Goal: Task Accomplishment & Management: Manage account settings

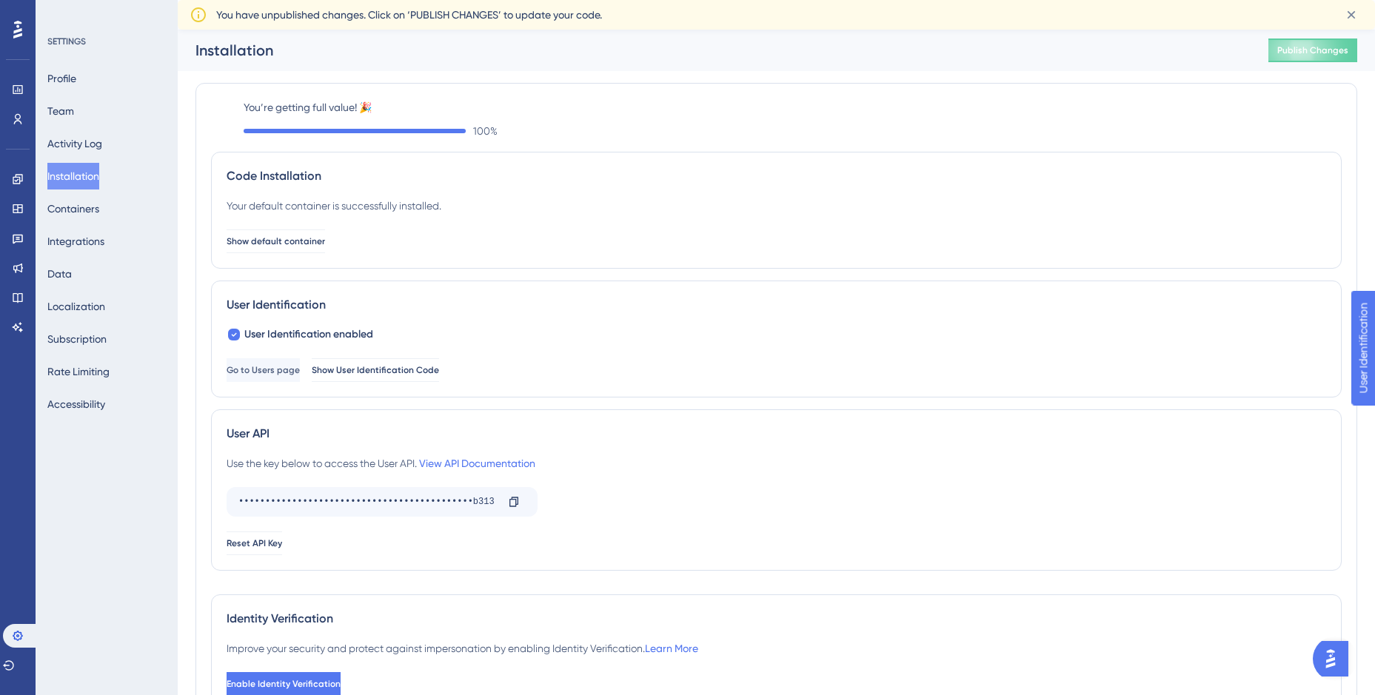
click at [87, 549] on div "SETTINGS Profile Team Activity Log Installation Containers Integrations Data Lo…" at bounding box center [107, 347] width 142 height 695
click at [98, 236] on button "Integrations" at bounding box center [75, 241] width 57 height 27
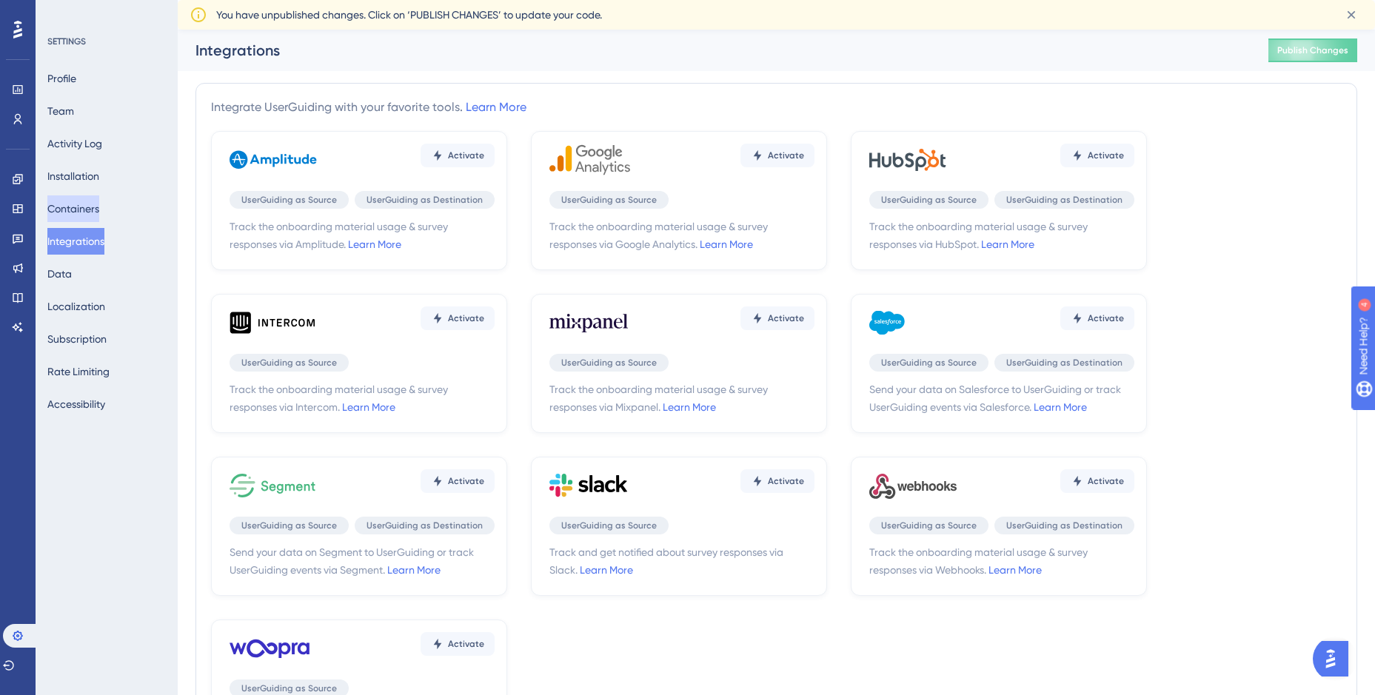
click at [99, 202] on button "Containers" at bounding box center [73, 209] width 52 height 27
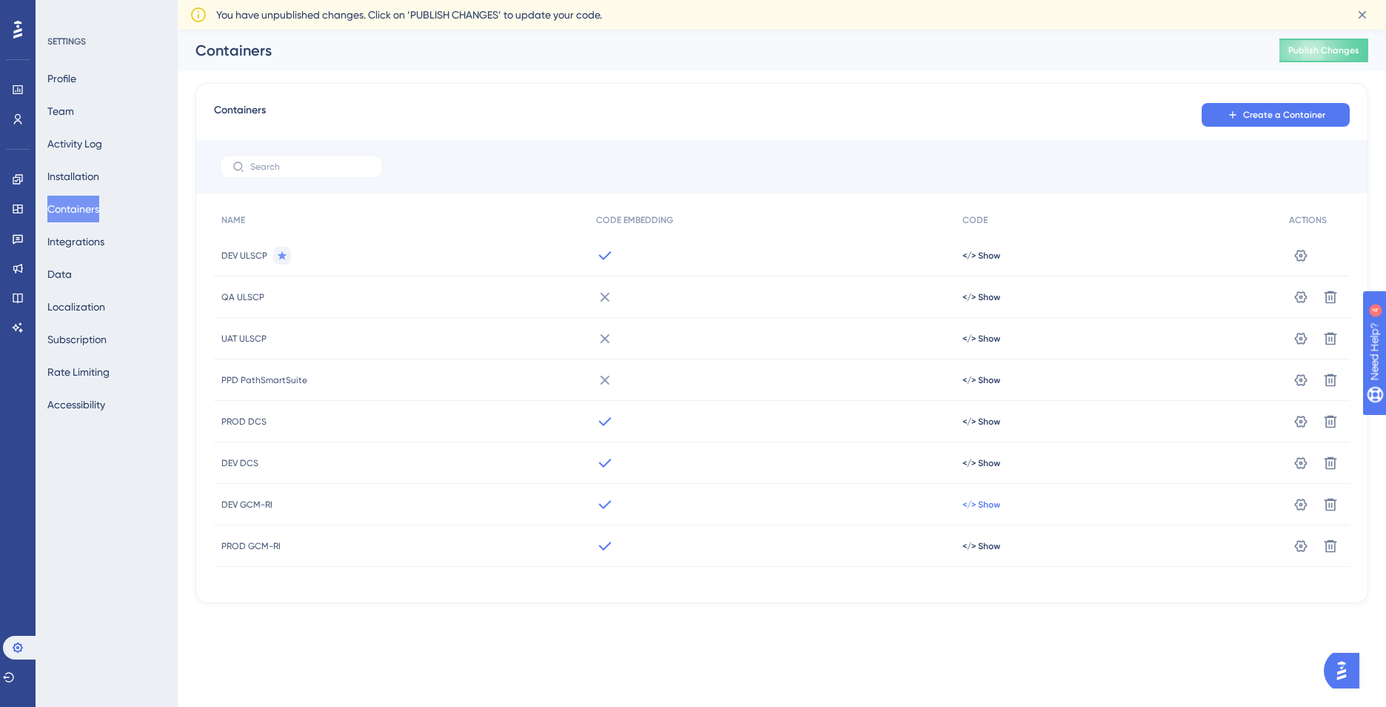
click at [981, 261] on span "</> Show" at bounding box center [982, 256] width 38 height 12
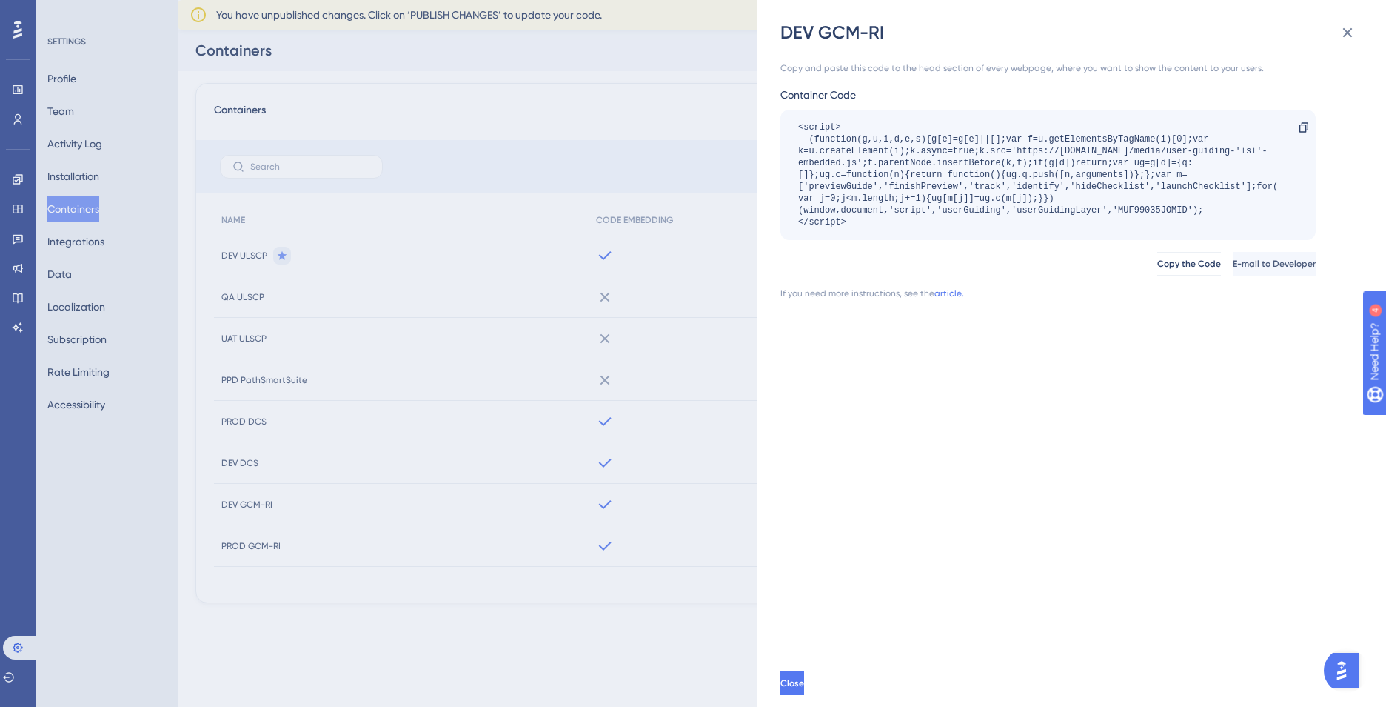
click at [136, 510] on div "DEV GCM-RI Copy and paste this code to the head section of every webpage, where…" at bounding box center [693, 353] width 1386 height 707
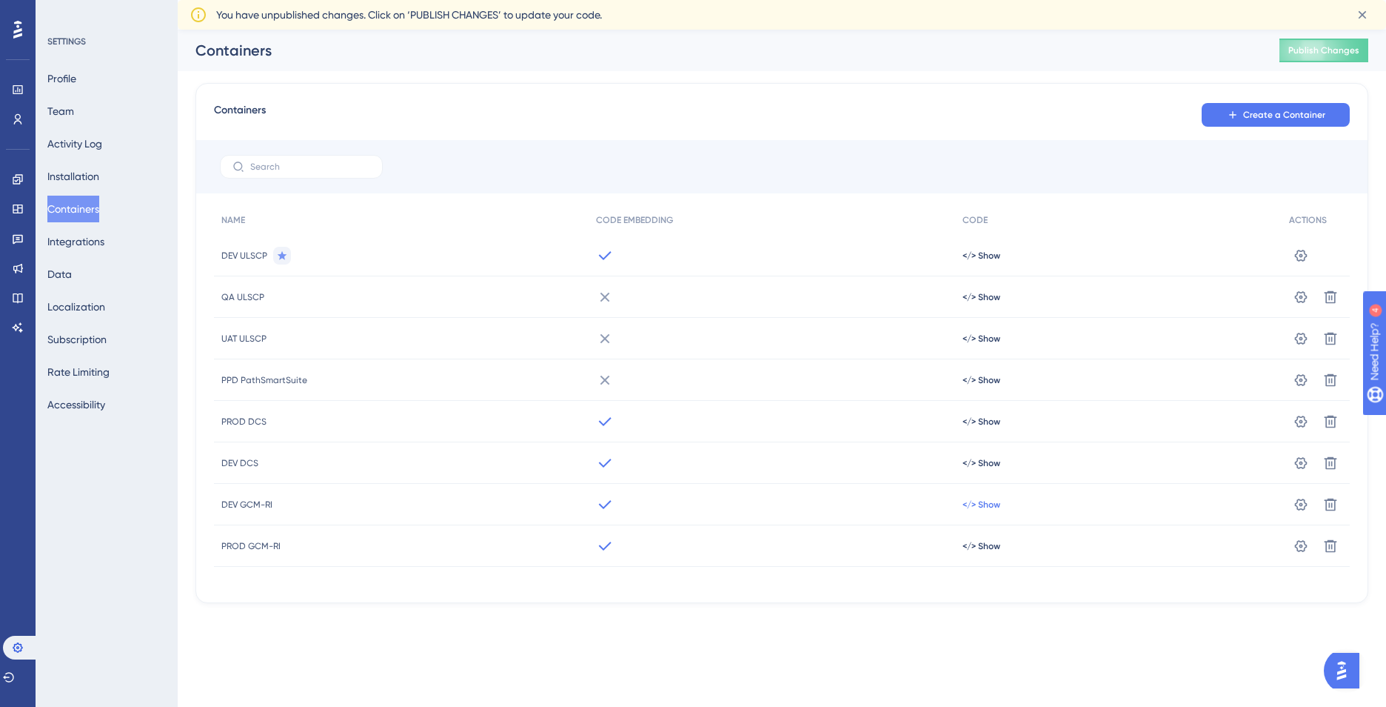
click at [975, 261] on span "</> Show" at bounding box center [982, 256] width 38 height 12
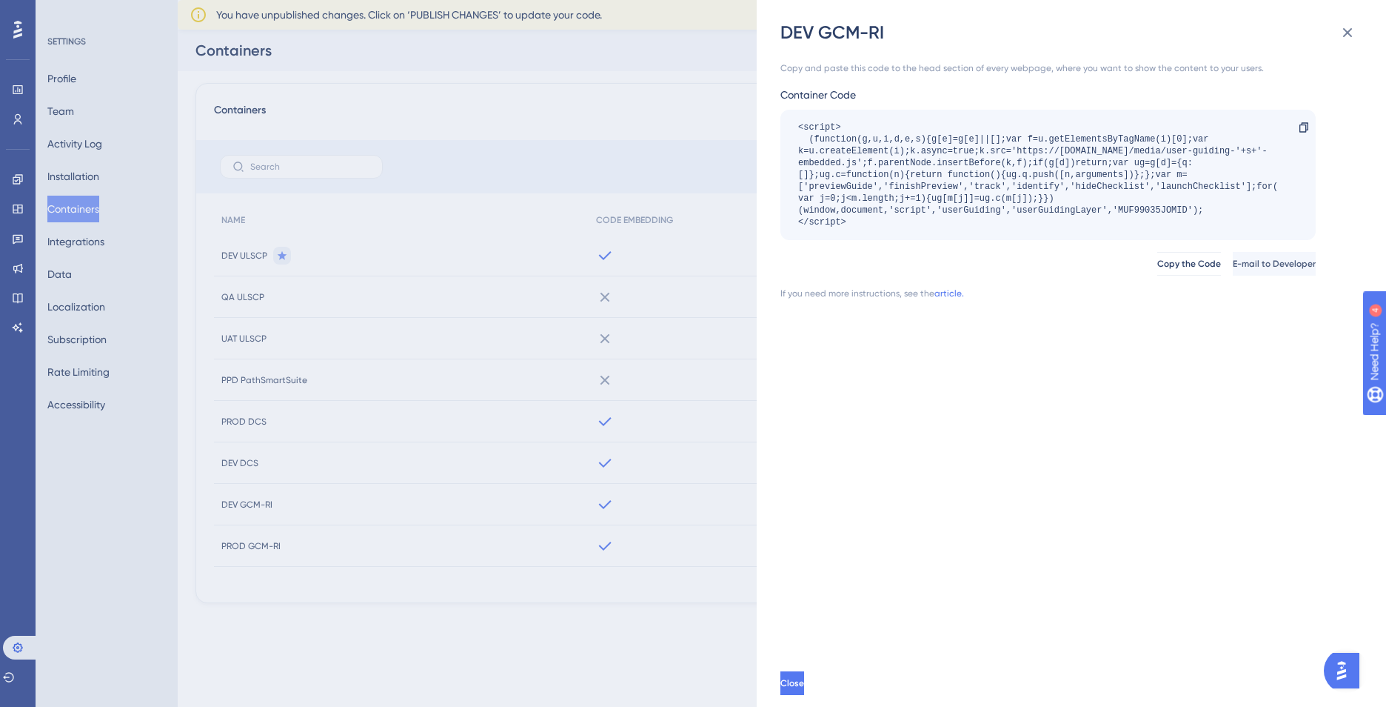
click at [678, 496] on div "DEV GCM-RI Copy and paste this code to the head section of every webpage, where…" at bounding box center [693, 353] width 1386 height 707
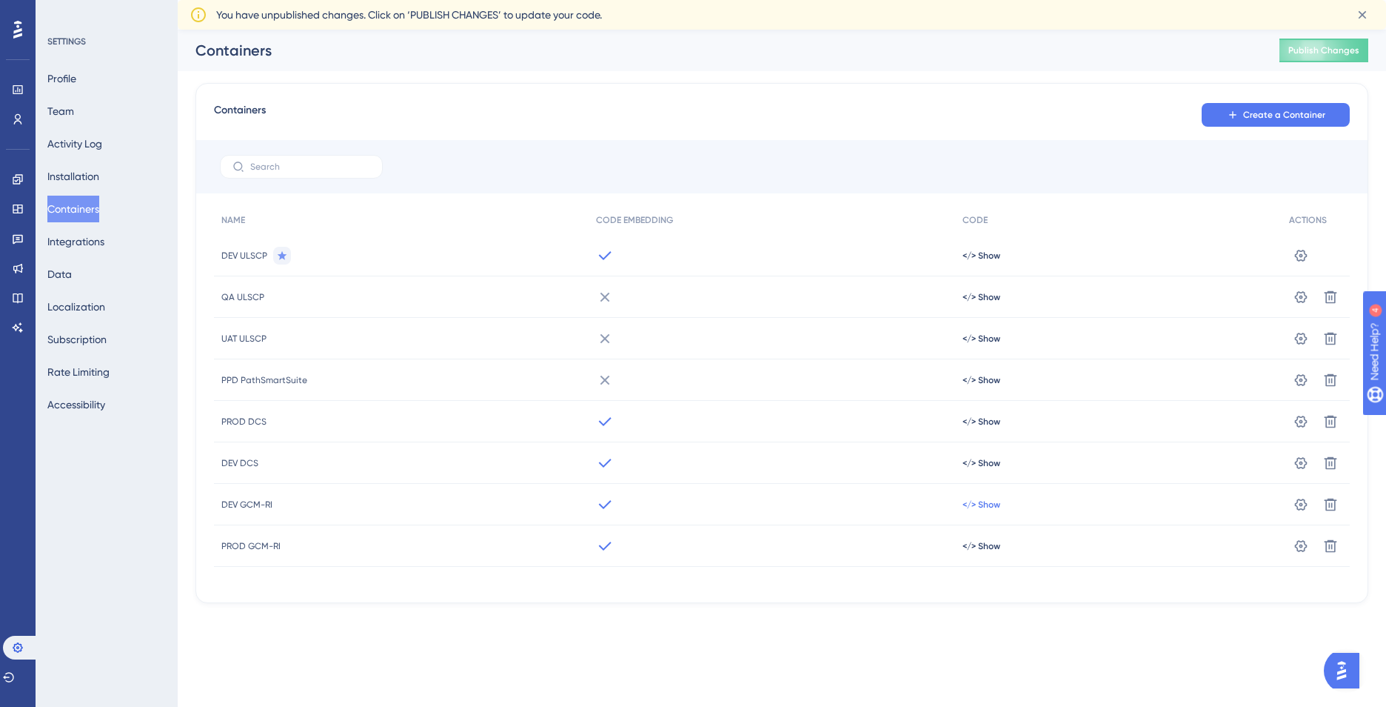
click at [988, 261] on span "</> Show" at bounding box center [982, 256] width 38 height 12
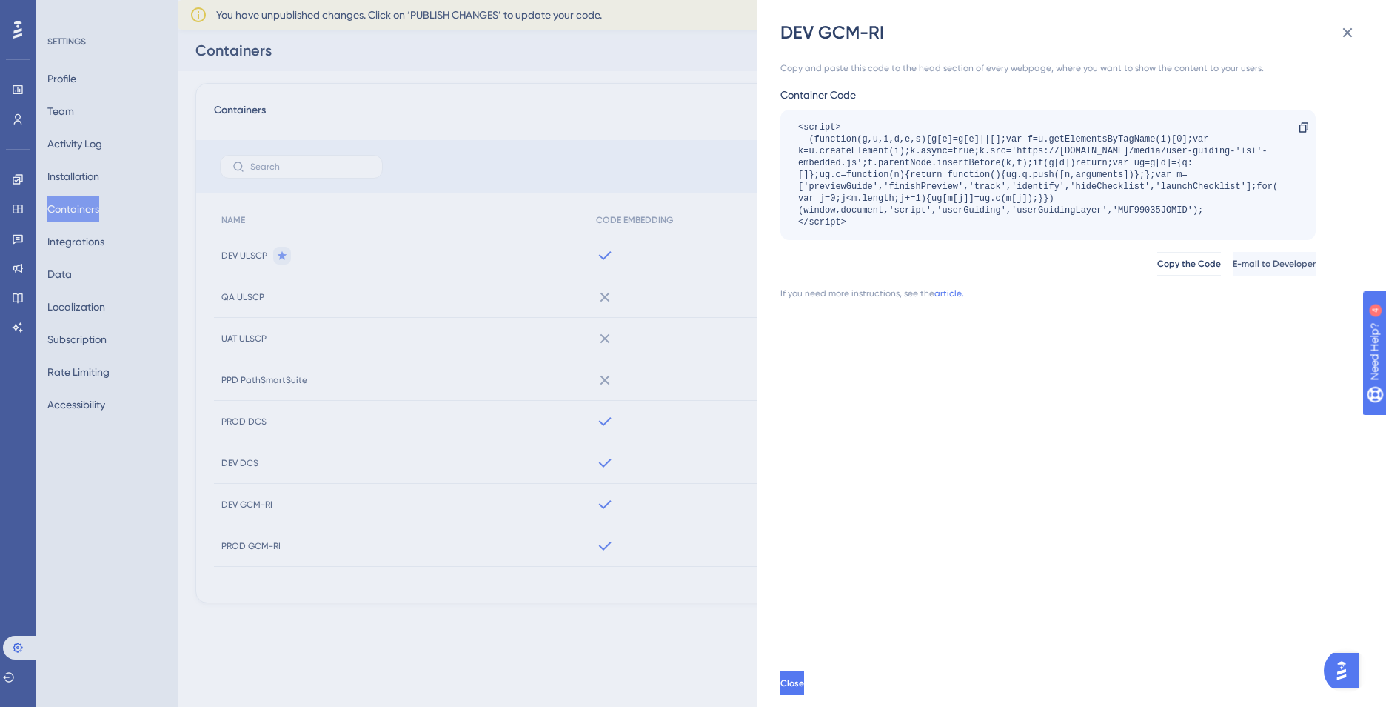
click at [1138, 207] on div "<script> (function(g,u,i,d,e,s){g[e]=g[e]||[];var f=u.getElementsByTagName(i)[0…" at bounding box center [1040, 174] width 485 height 107
click at [661, 510] on div "DEV GCM-RI Copy and paste this code to the head section of every webpage, where…" at bounding box center [693, 353] width 1386 height 707
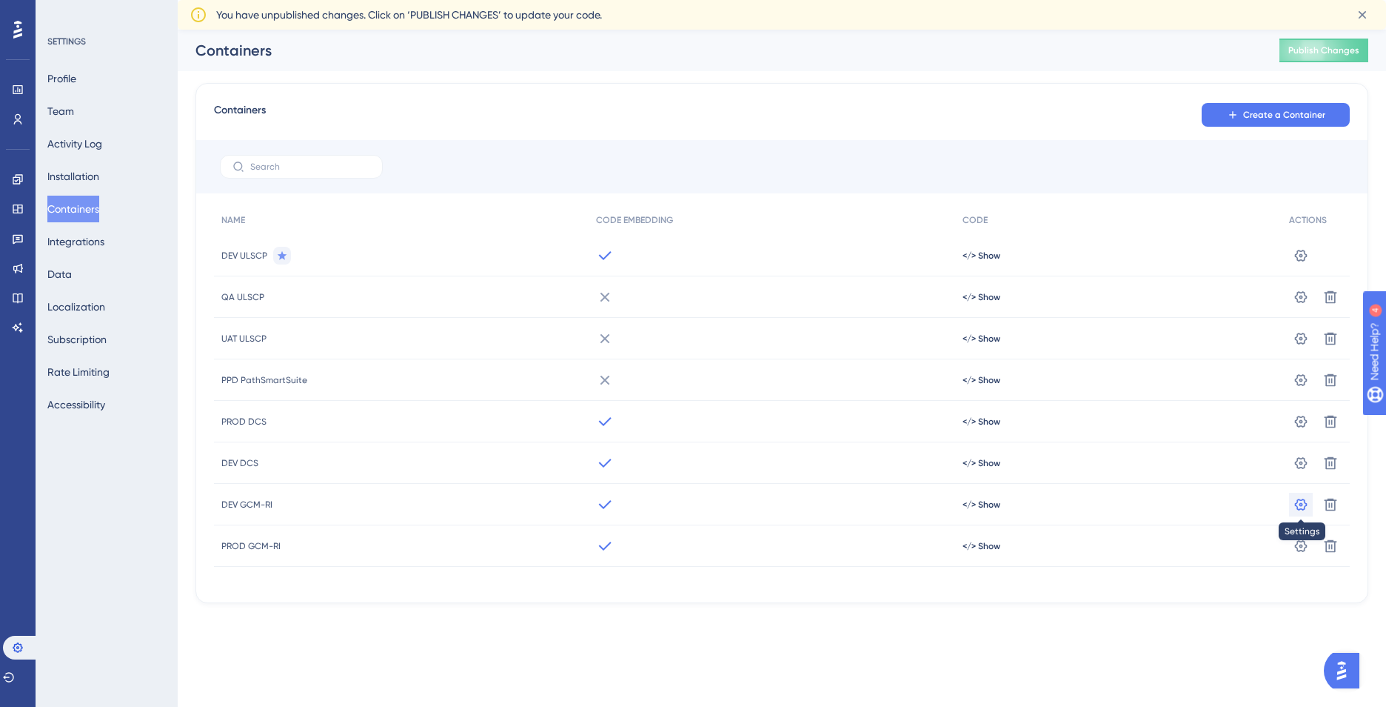
click at [1303, 261] on icon at bounding box center [1301, 255] width 13 height 12
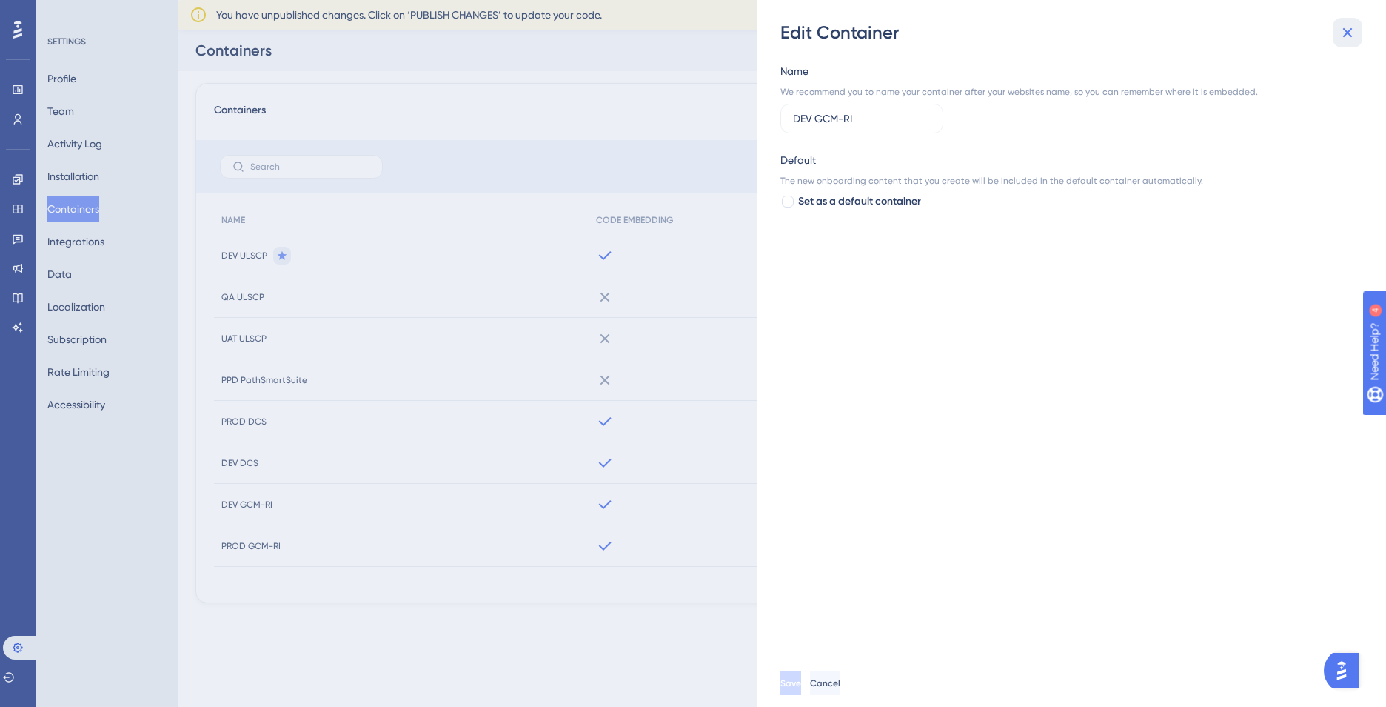
click at [1347, 27] on icon at bounding box center [1348, 33] width 18 height 18
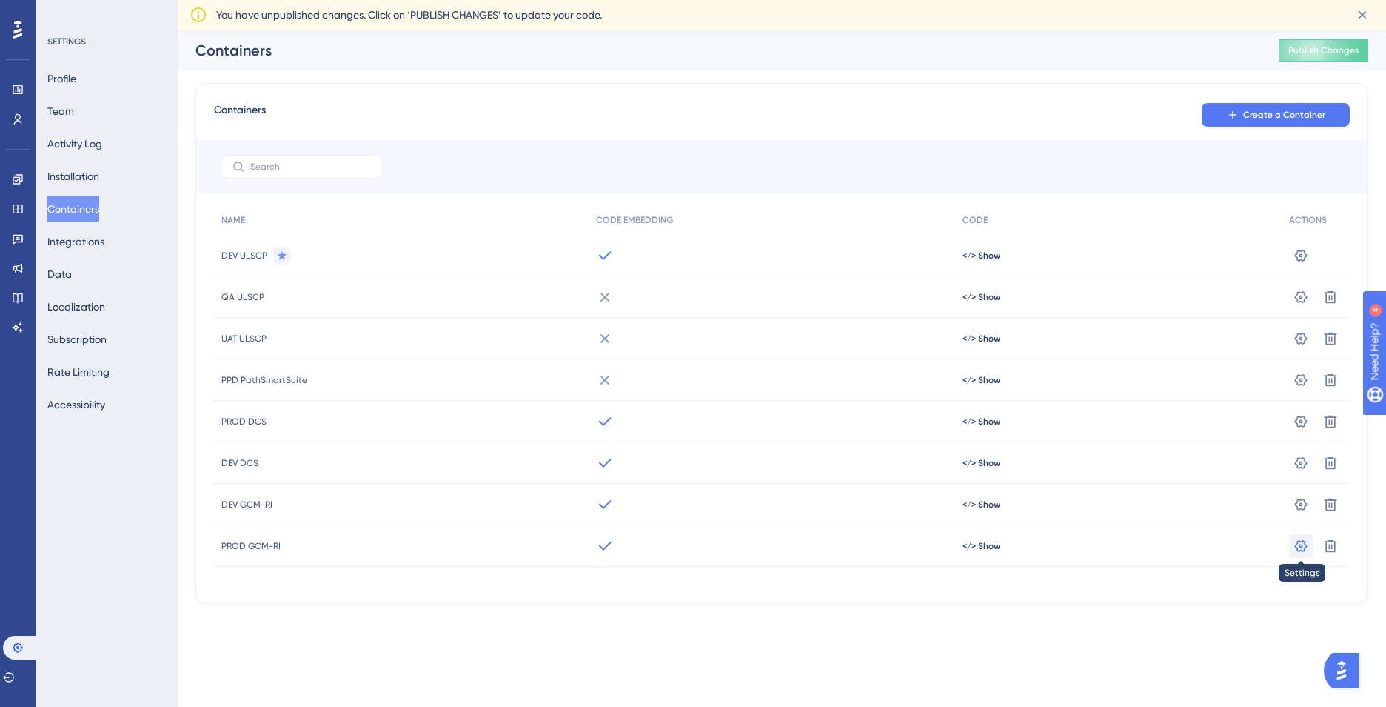
click at [1300, 263] on icon at bounding box center [1301, 255] width 15 height 15
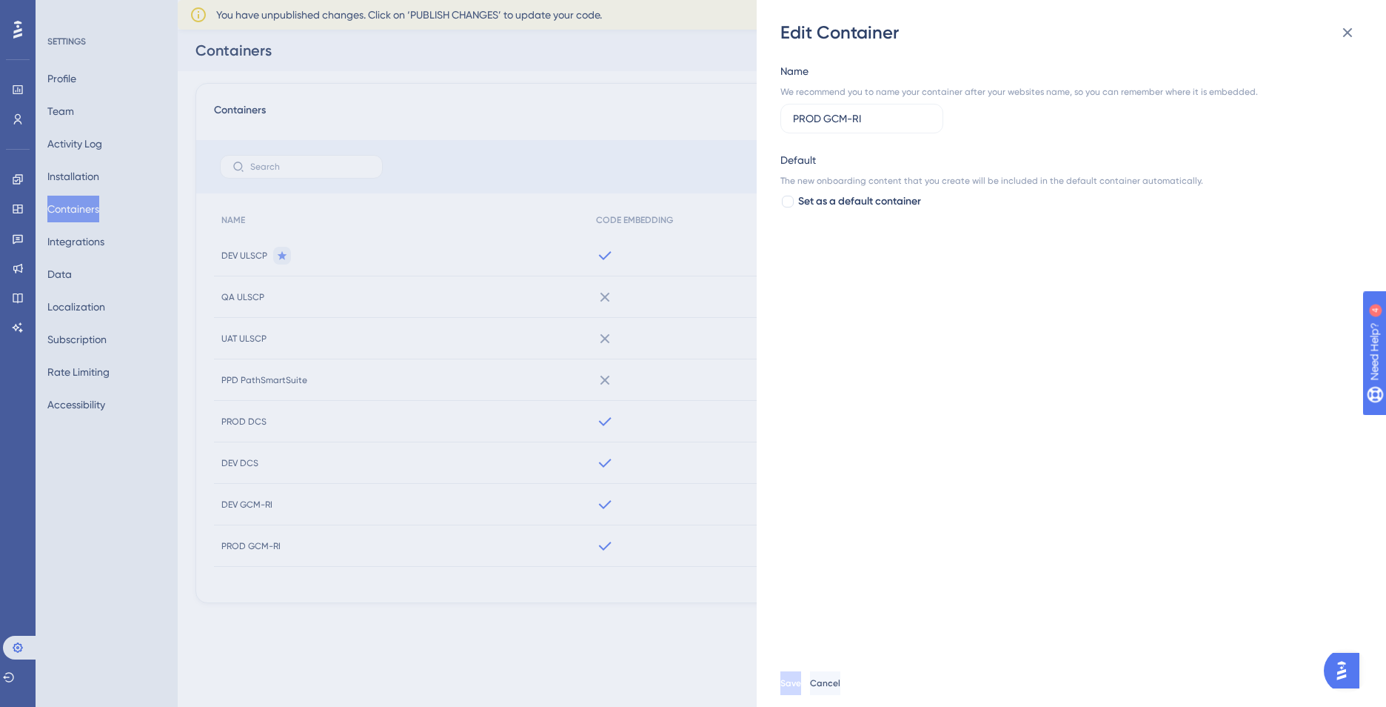
click at [484, 641] on div "Edit Container Name We recommend you to name your container after your websites…" at bounding box center [693, 353] width 1386 height 707
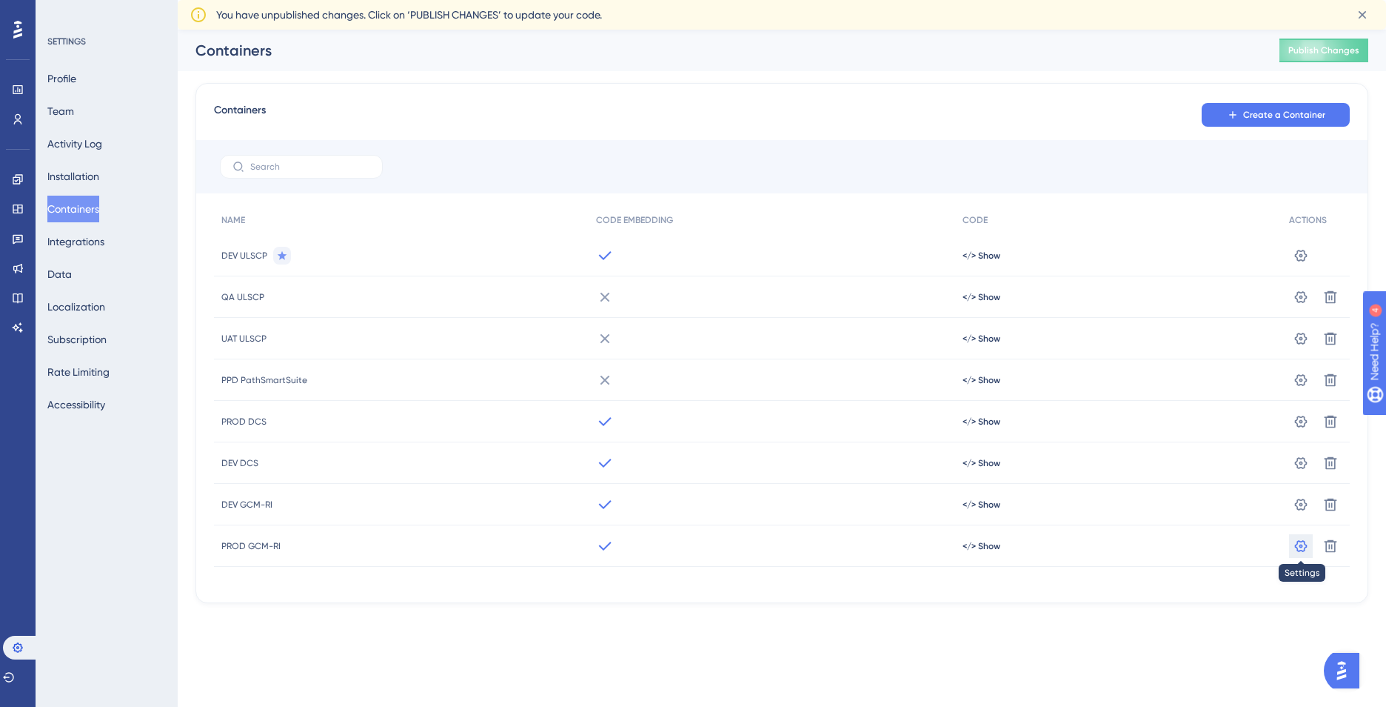
click at [1298, 261] on icon at bounding box center [1301, 255] width 13 height 12
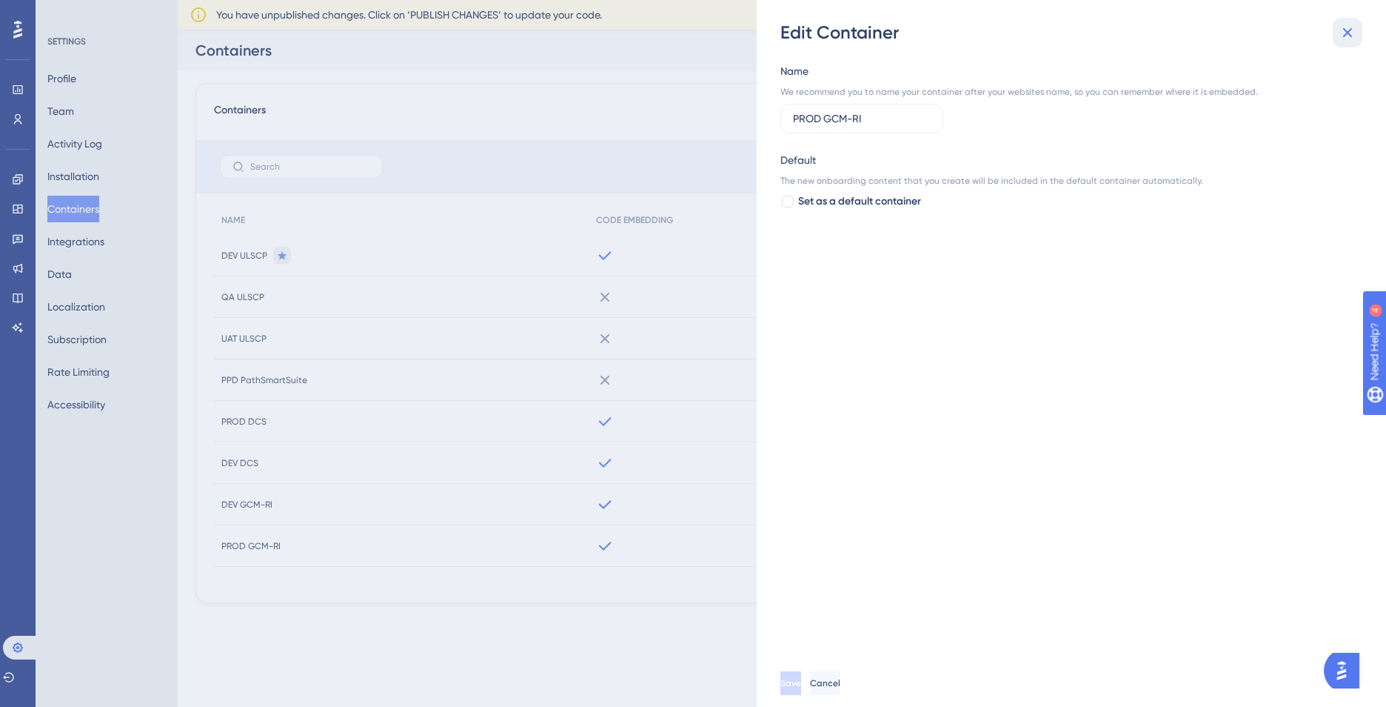
click at [1348, 31] on icon at bounding box center [1348, 33] width 18 height 18
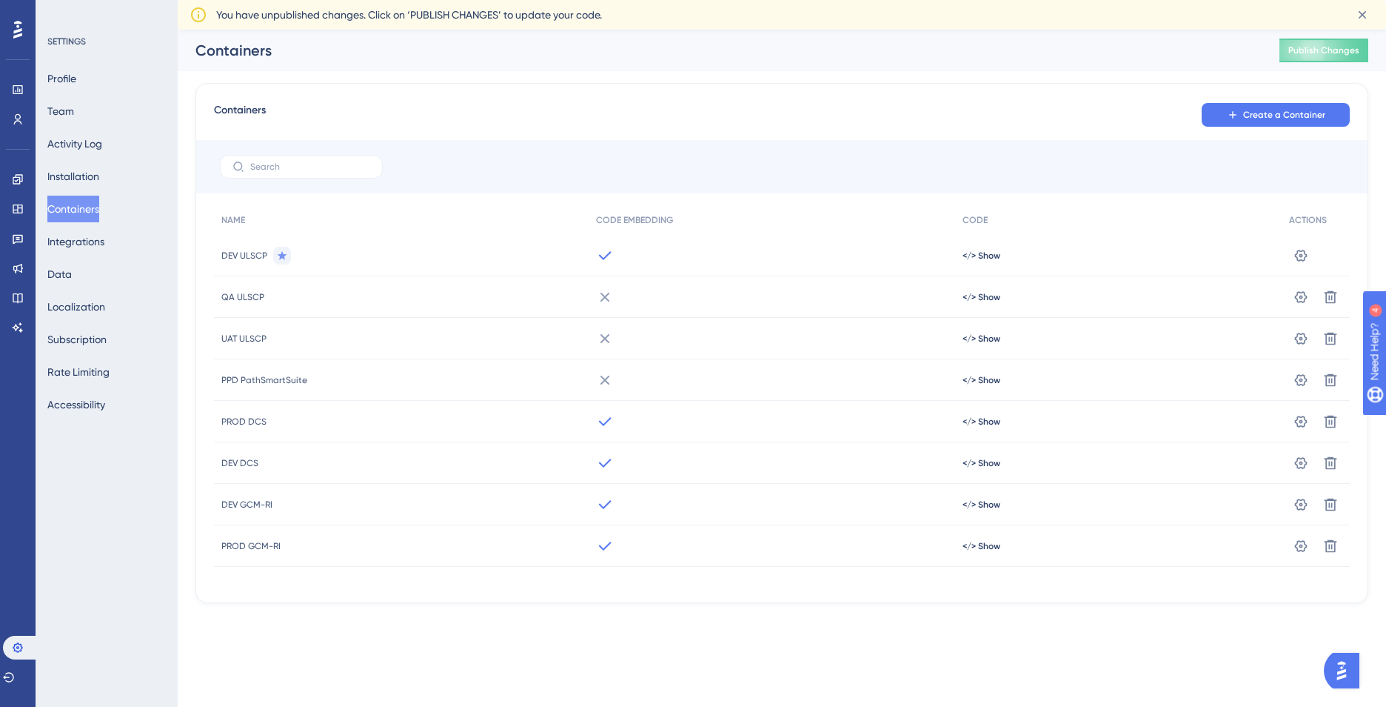
click at [105, 511] on div "SETTINGS Profile Team Activity Log Installation Containers Integrations Data Lo…" at bounding box center [107, 353] width 142 height 707
click at [99, 164] on button "Installation" at bounding box center [73, 176] width 52 height 27
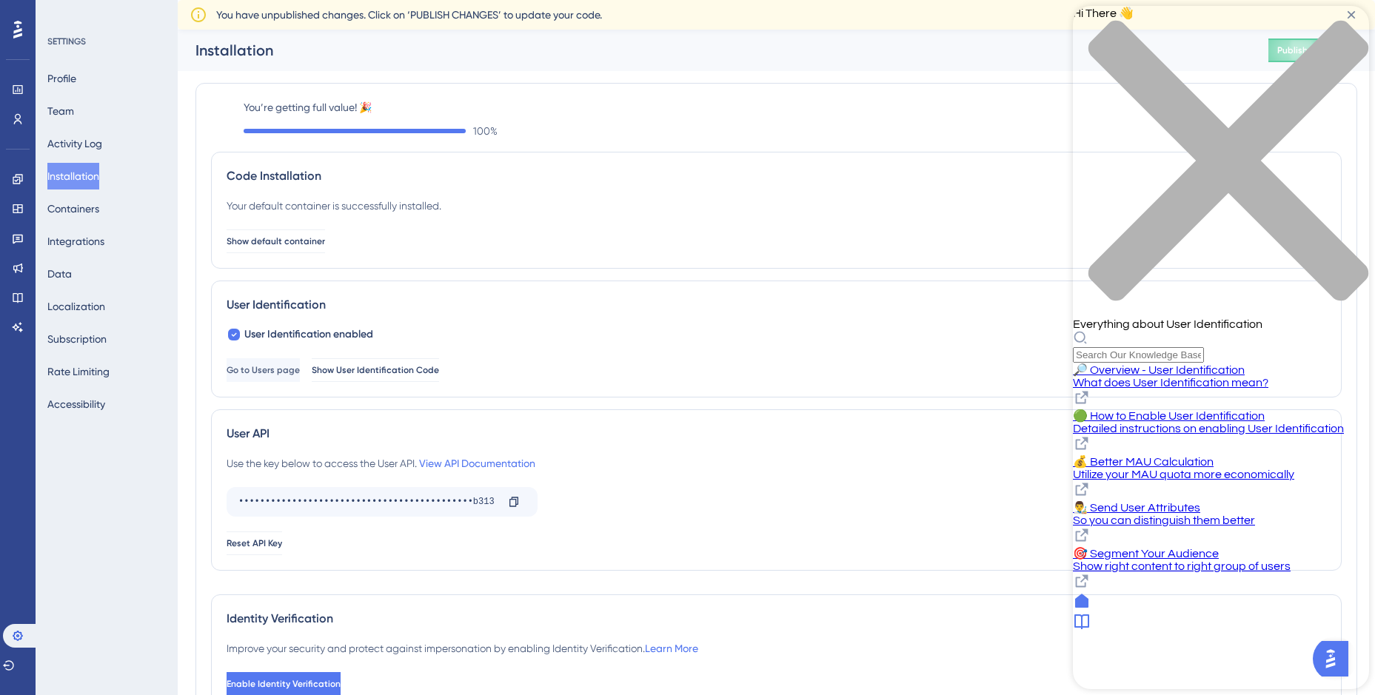
click at [995, 498] on div "Use the key below to access the User API. View API Documentation ••••••••••••••…" at bounding box center [777, 505] width 1100 height 101
click at [1348, 27] on icon "close resource center" at bounding box center [1229, 161] width 280 height 280
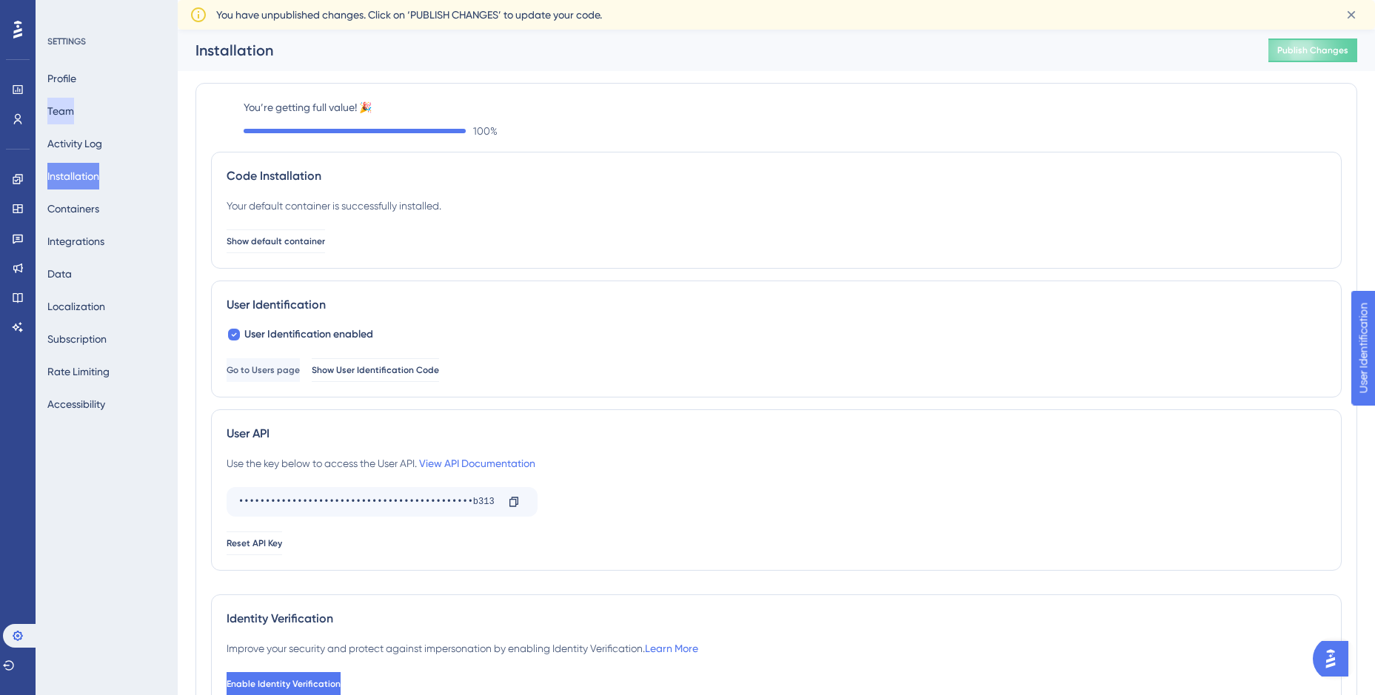
click at [74, 110] on button "Team" at bounding box center [60, 111] width 27 height 27
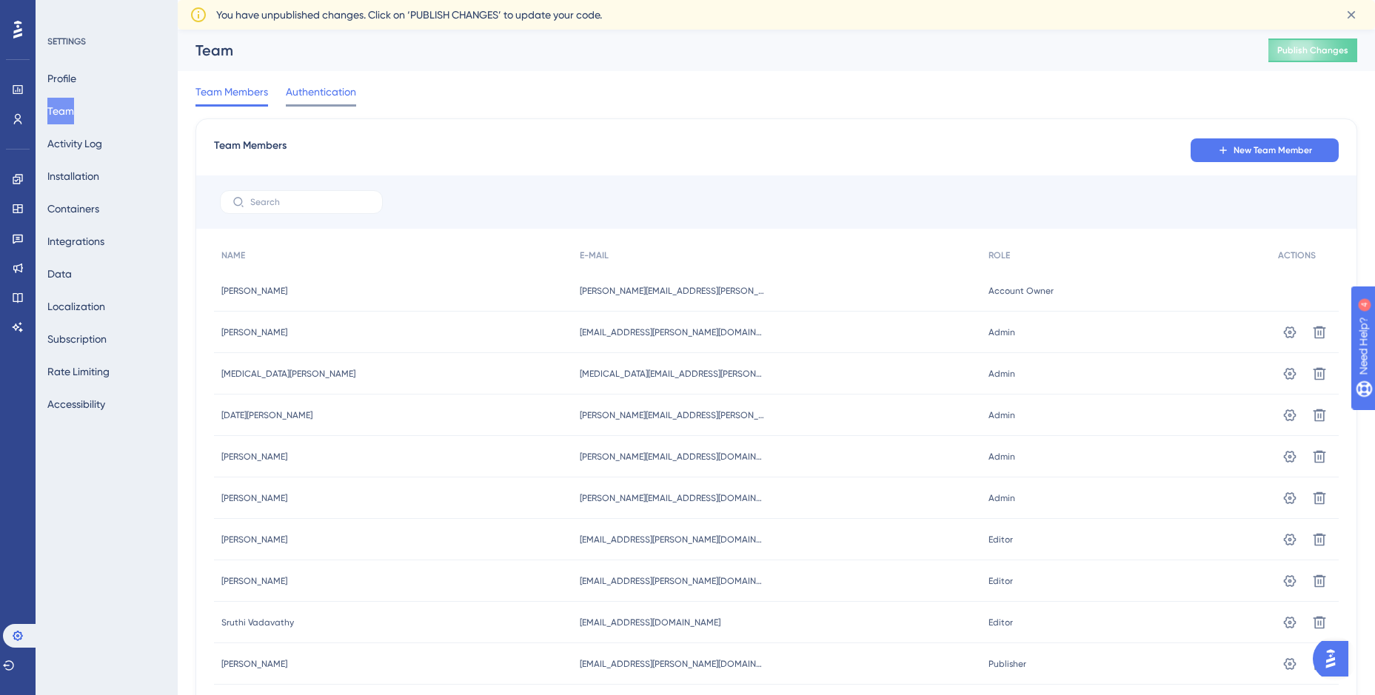
click at [327, 94] on span "Authentication" at bounding box center [321, 92] width 70 height 18
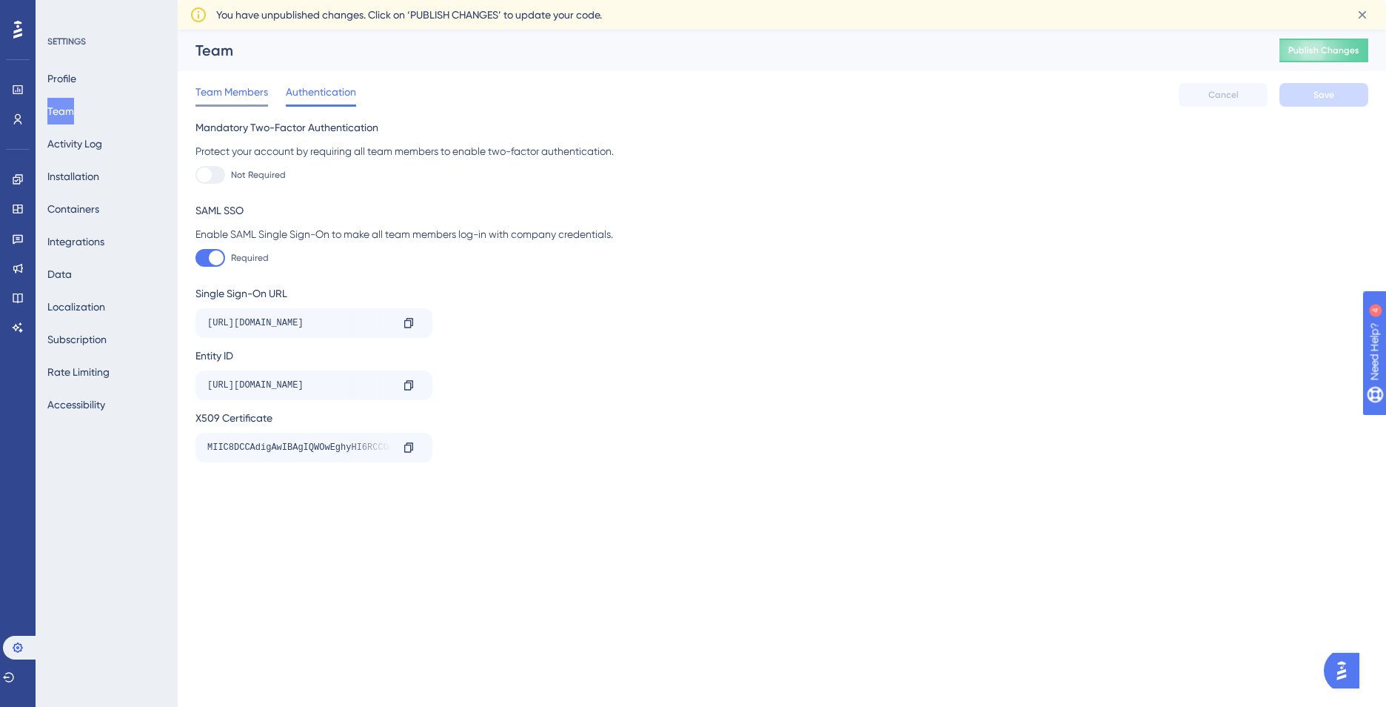
click at [224, 84] on span "Team Members" at bounding box center [232, 92] width 73 height 18
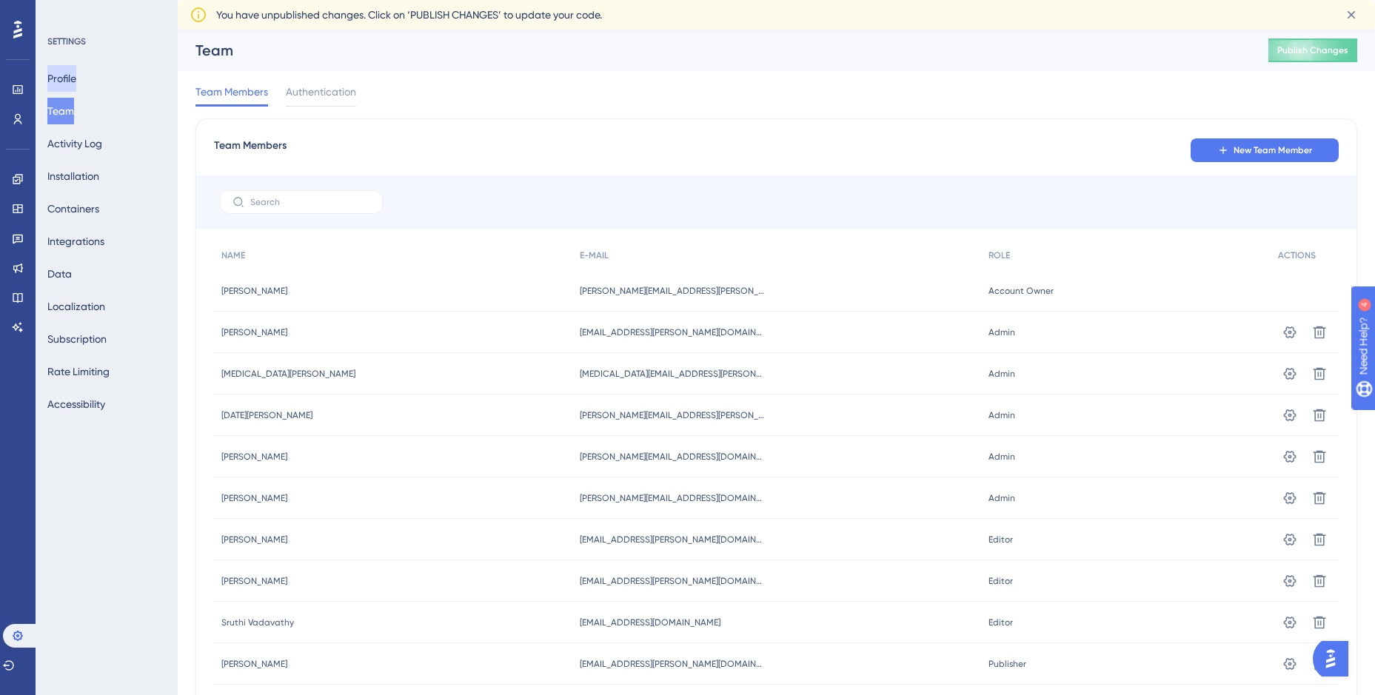
click at [72, 70] on button "Profile" at bounding box center [61, 78] width 29 height 27
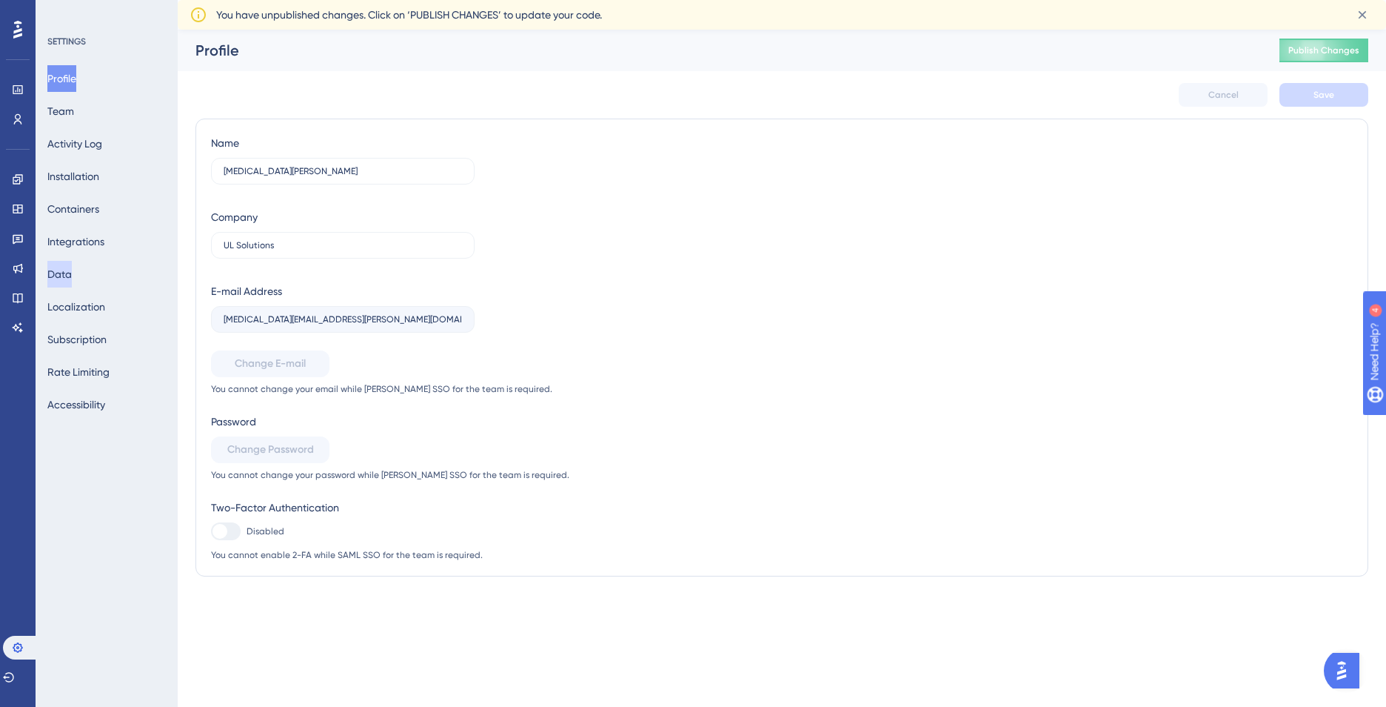
click at [72, 277] on button "Data" at bounding box center [59, 274] width 24 height 27
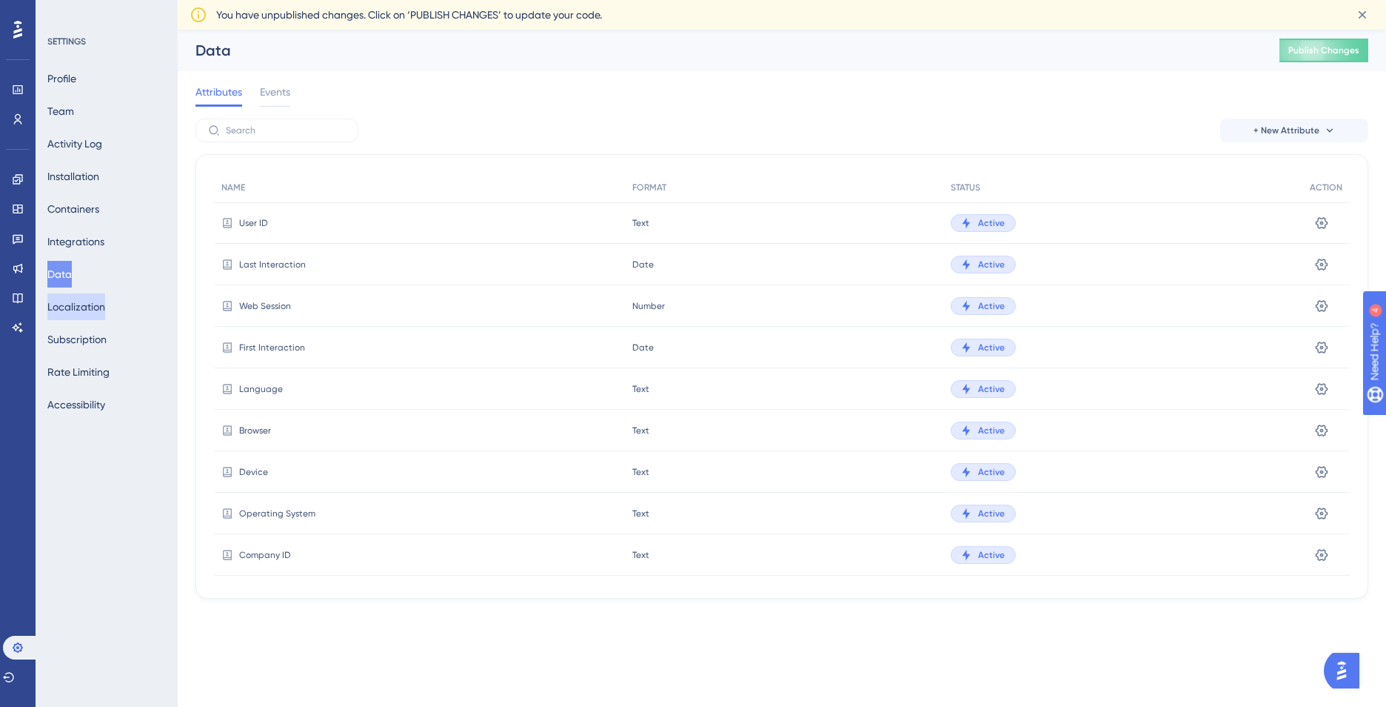
click at [87, 301] on button "Localization" at bounding box center [76, 306] width 58 height 27
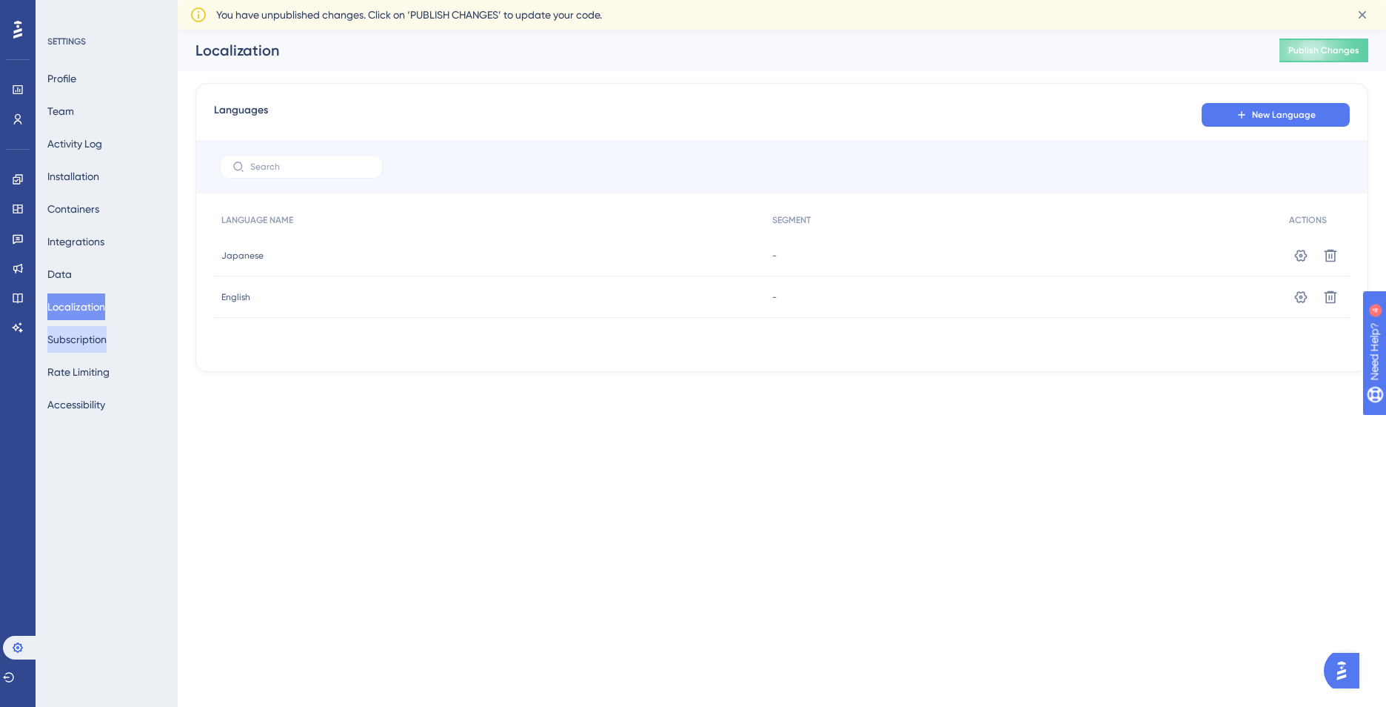
click at [87, 337] on button "Subscription" at bounding box center [76, 339] width 59 height 27
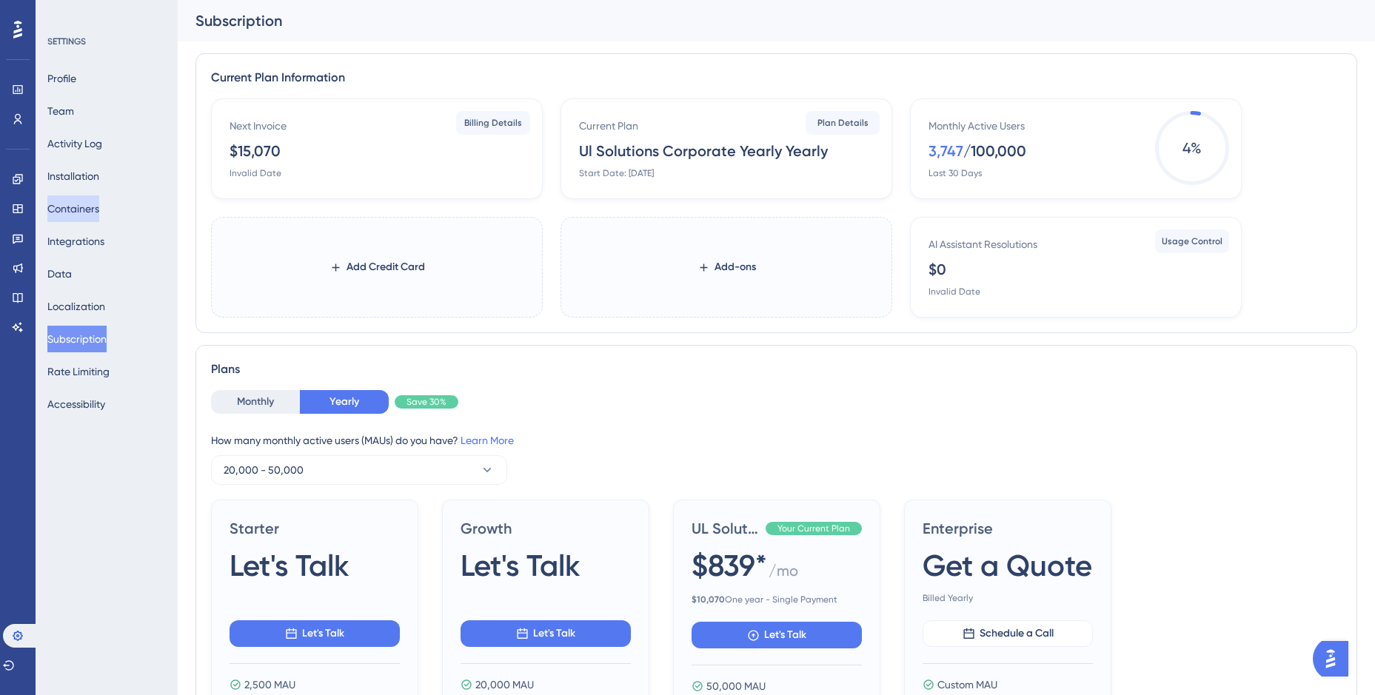
click at [95, 206] on button "Containers" at bounding box center [73, 209] width 52 height 27
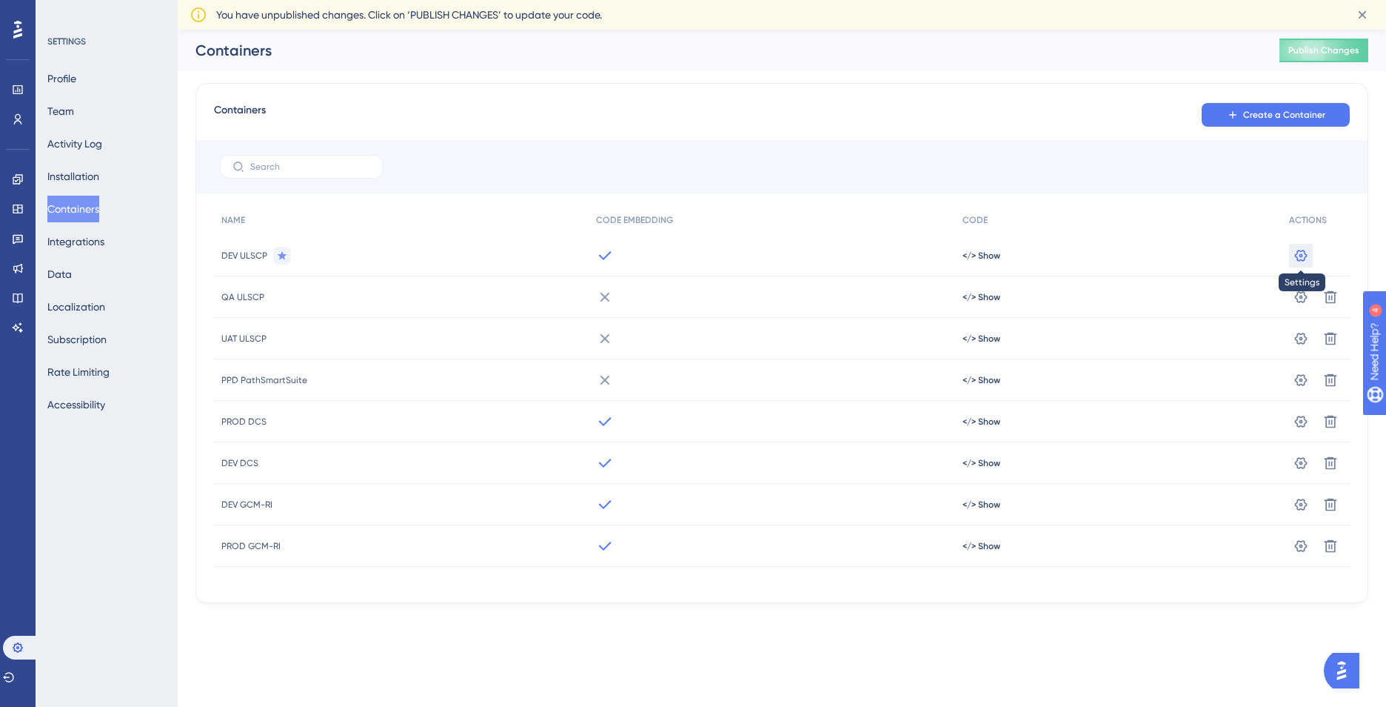
click at [1303, 253] on icon at bounding box center [1301, 255] width 15 height 15
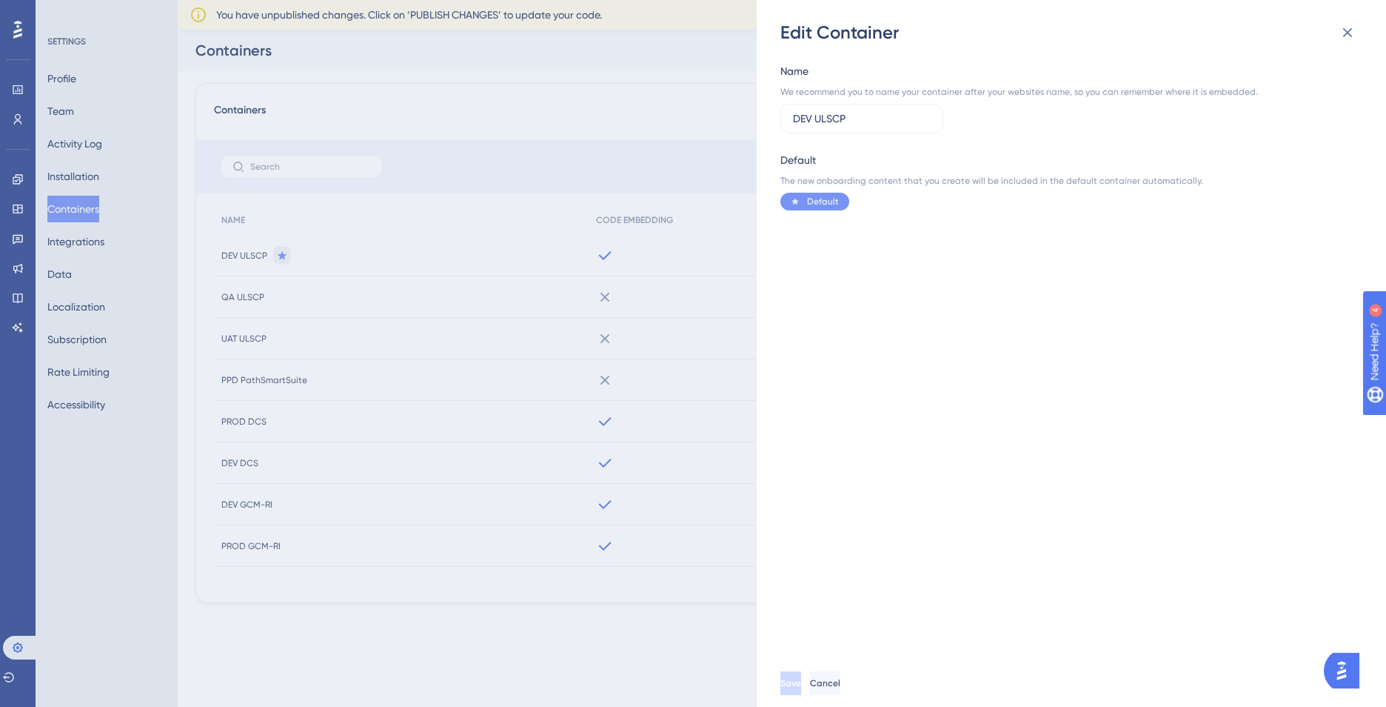
click at [142, 605] on div "Edit Container Name We recommend you to name your container after your websites…" at bounding box center [693, 353] width 1386 height 707
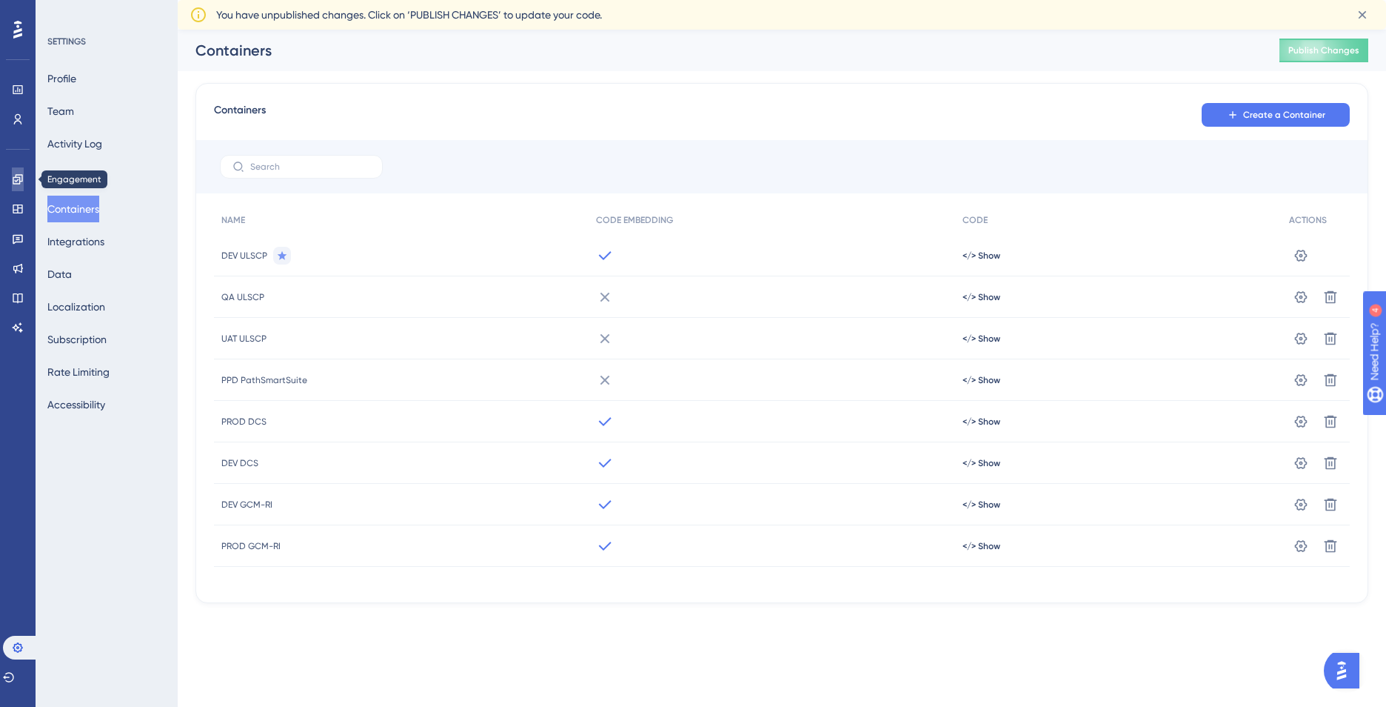
click at [19, 179] on icon at bounding box center [18, 179] width 12 height 12
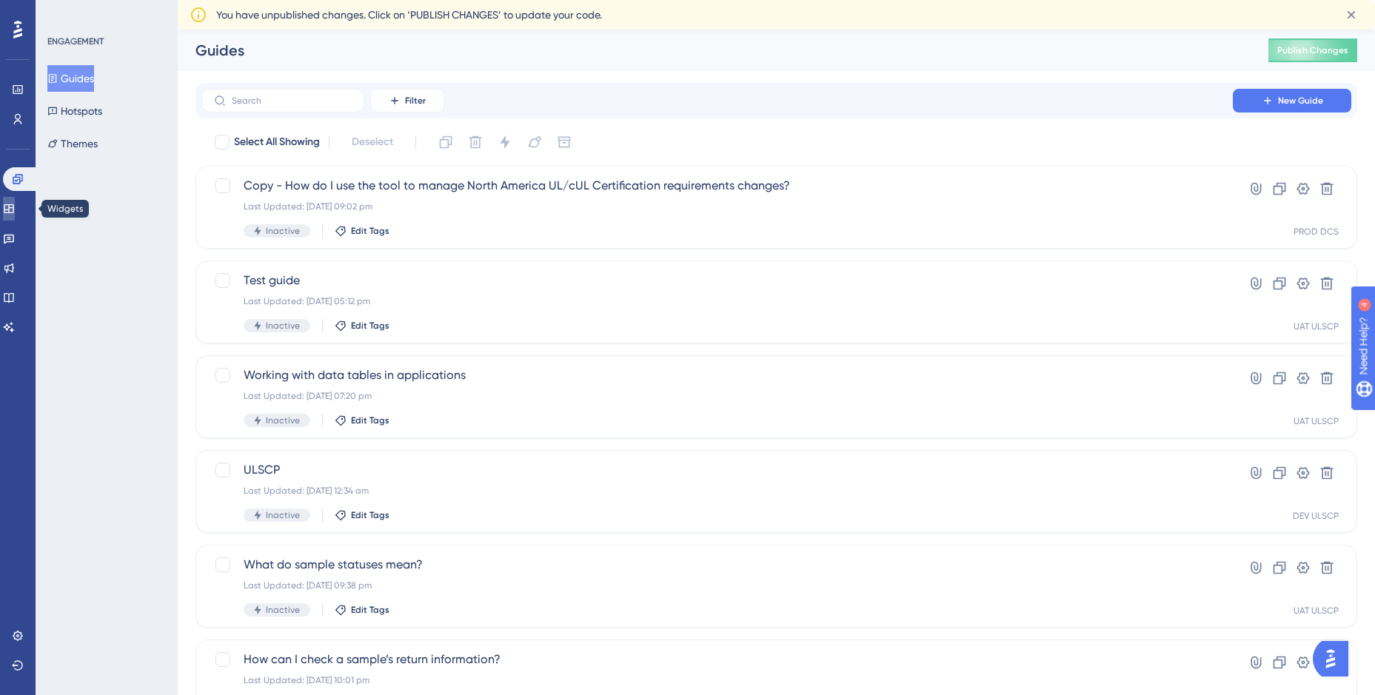
click at [13, 207] on icon at bounding box center [9, 208] width 10 height 9
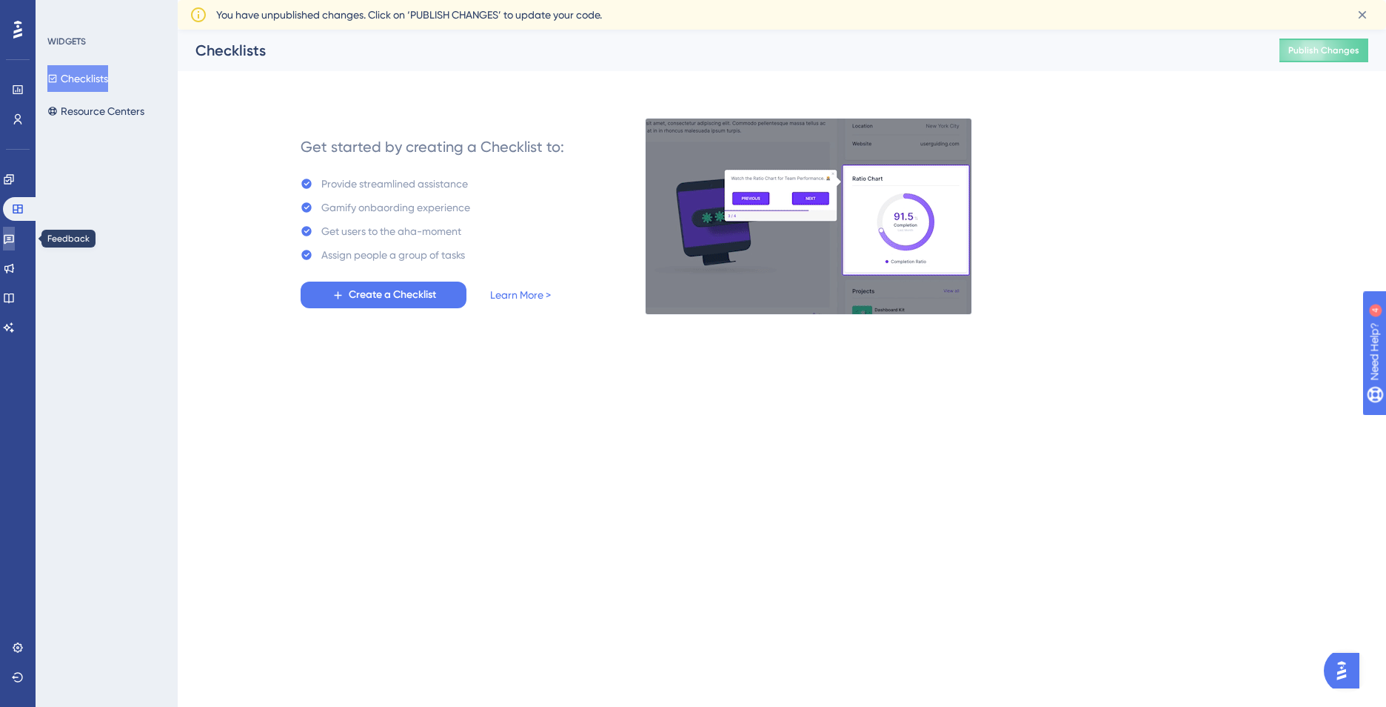
click at [15, 232] on link at bounding box center [9, 239] width 12 height 24
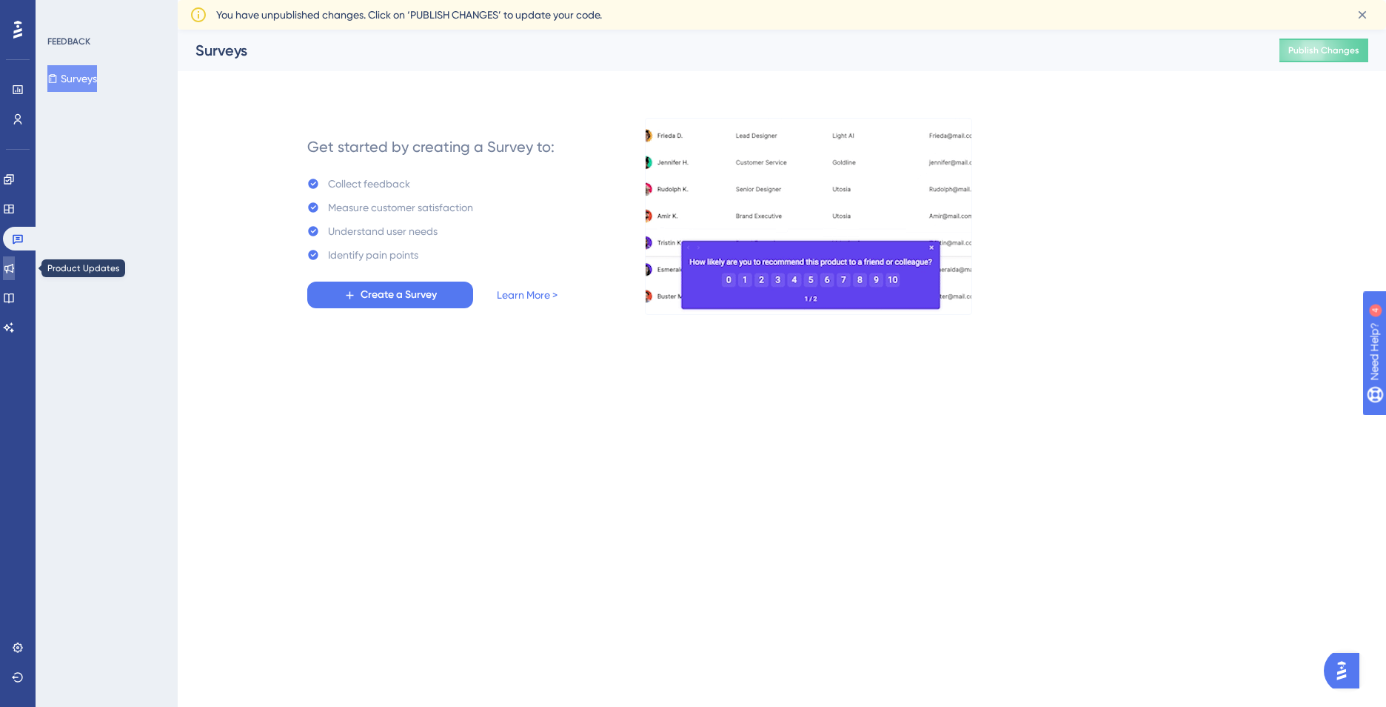
click at [15, 265] on link at bounding box center [9, 268] width 12 height 24
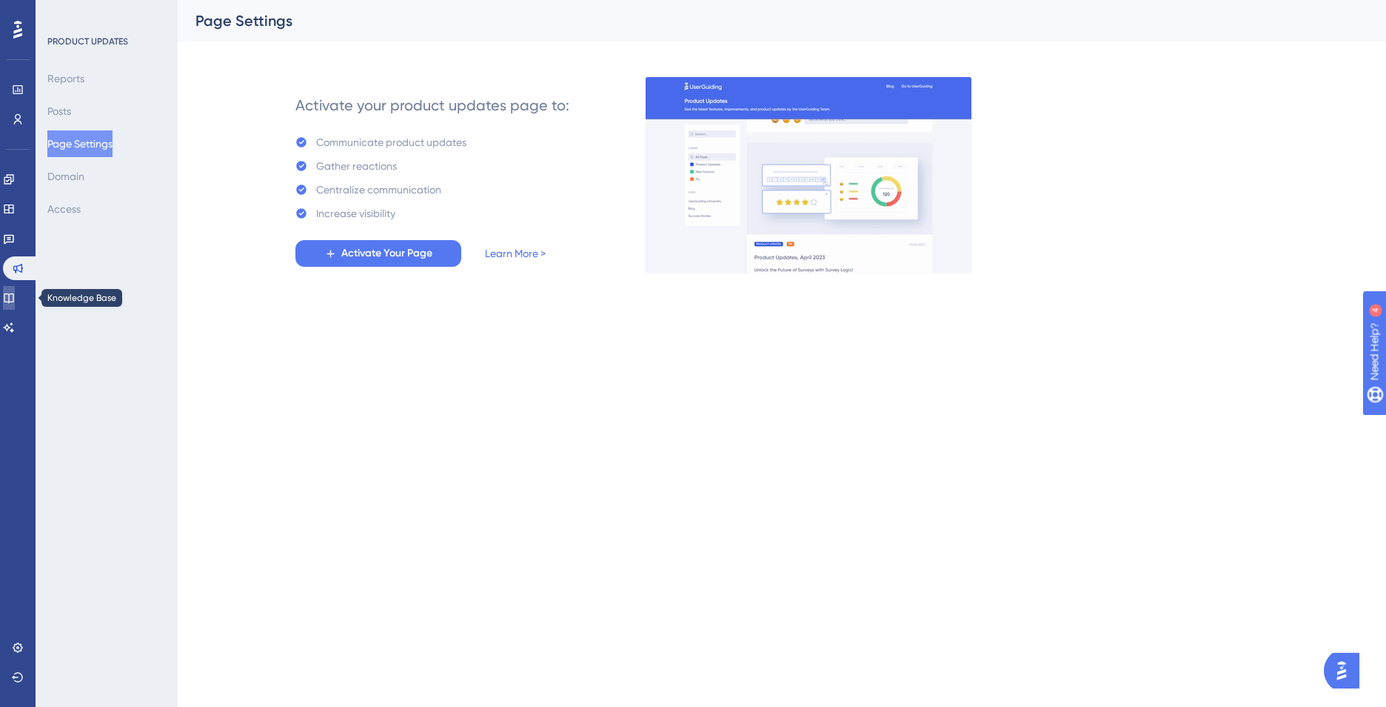
click at [13, 294] on icon at bounding box center [9, 298] width 10 height 10
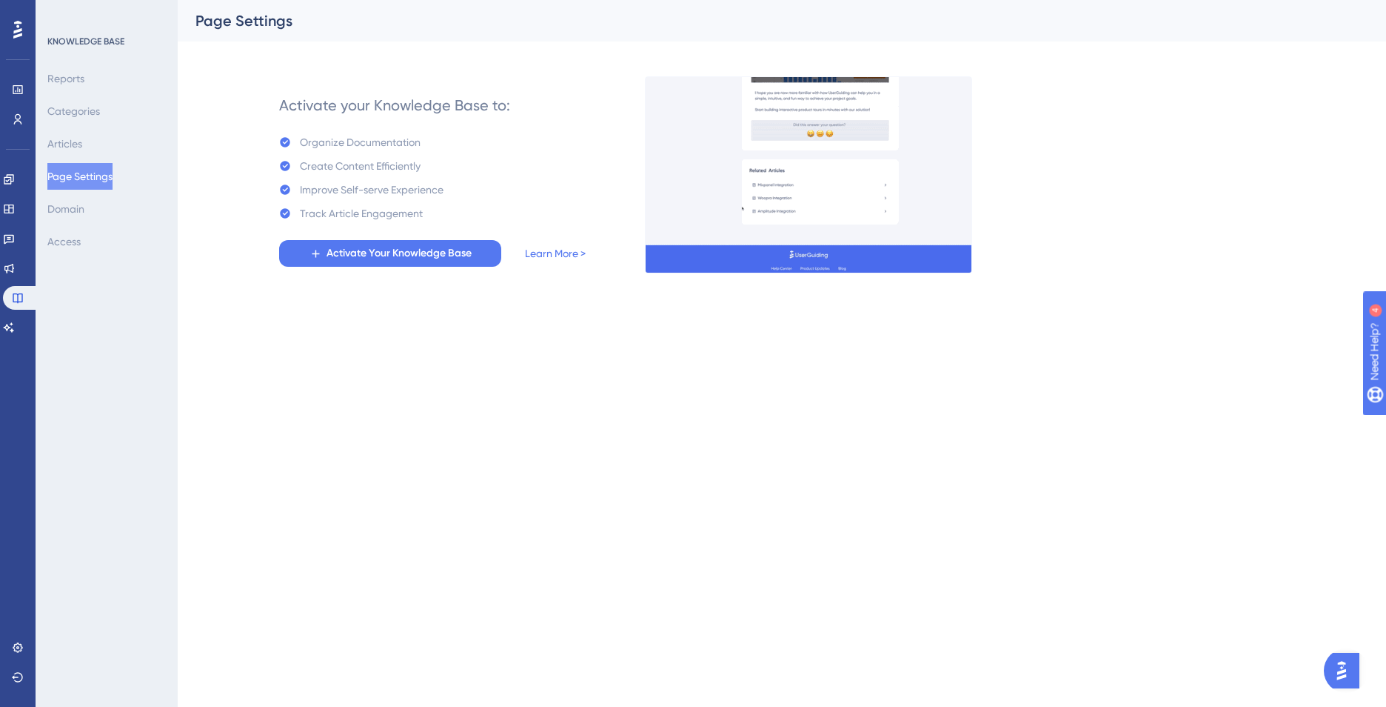
click at [15, 19] on div at bounding box center [18, 30] width 24 height 24
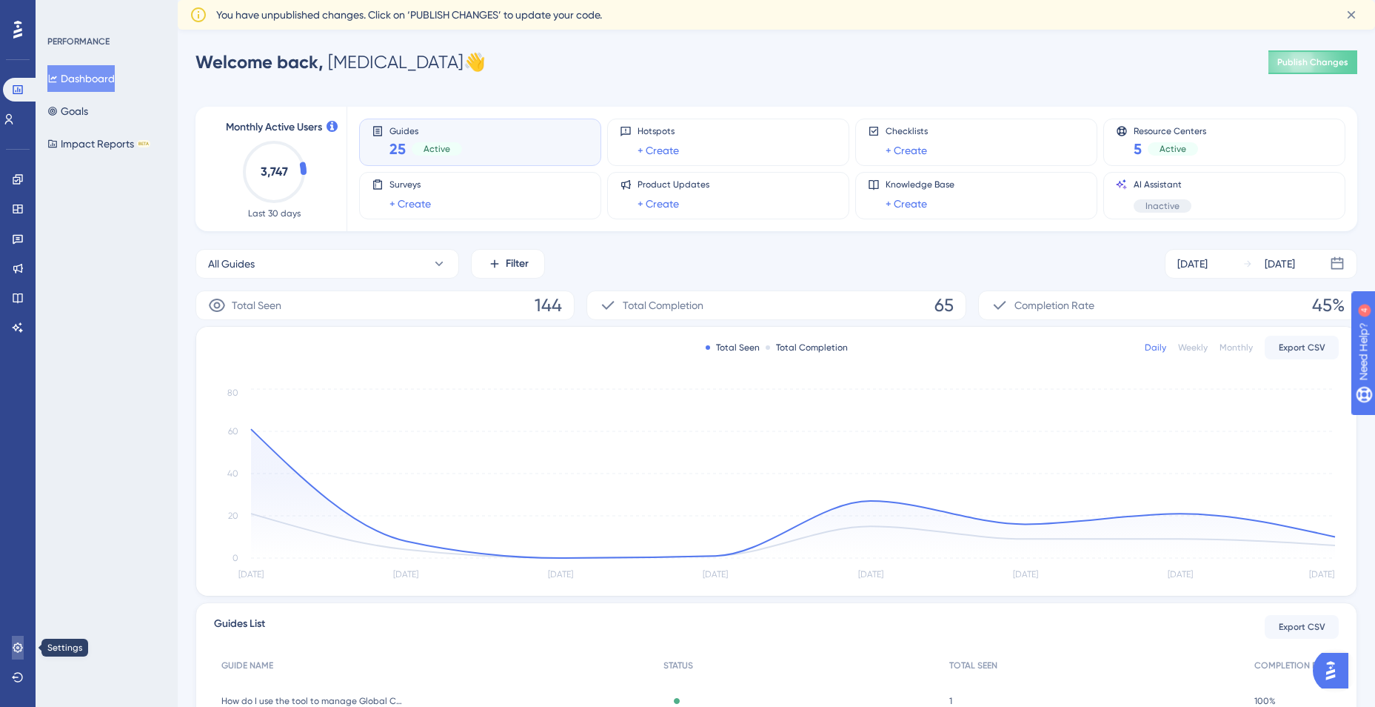
click at [24, 641] on link at bounding box center [18, 647] width 12 height 24
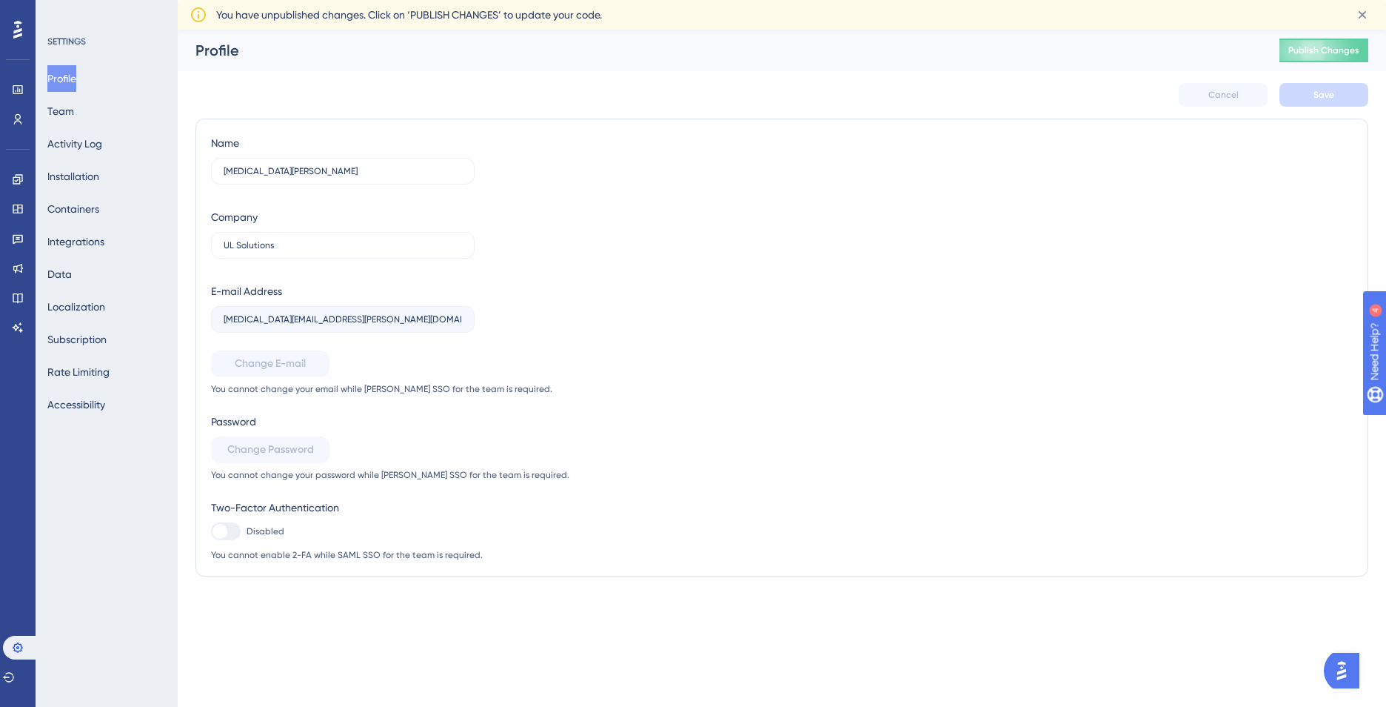
click at [10, 22] on div at bounding box center [18, 30] width 24 height 24
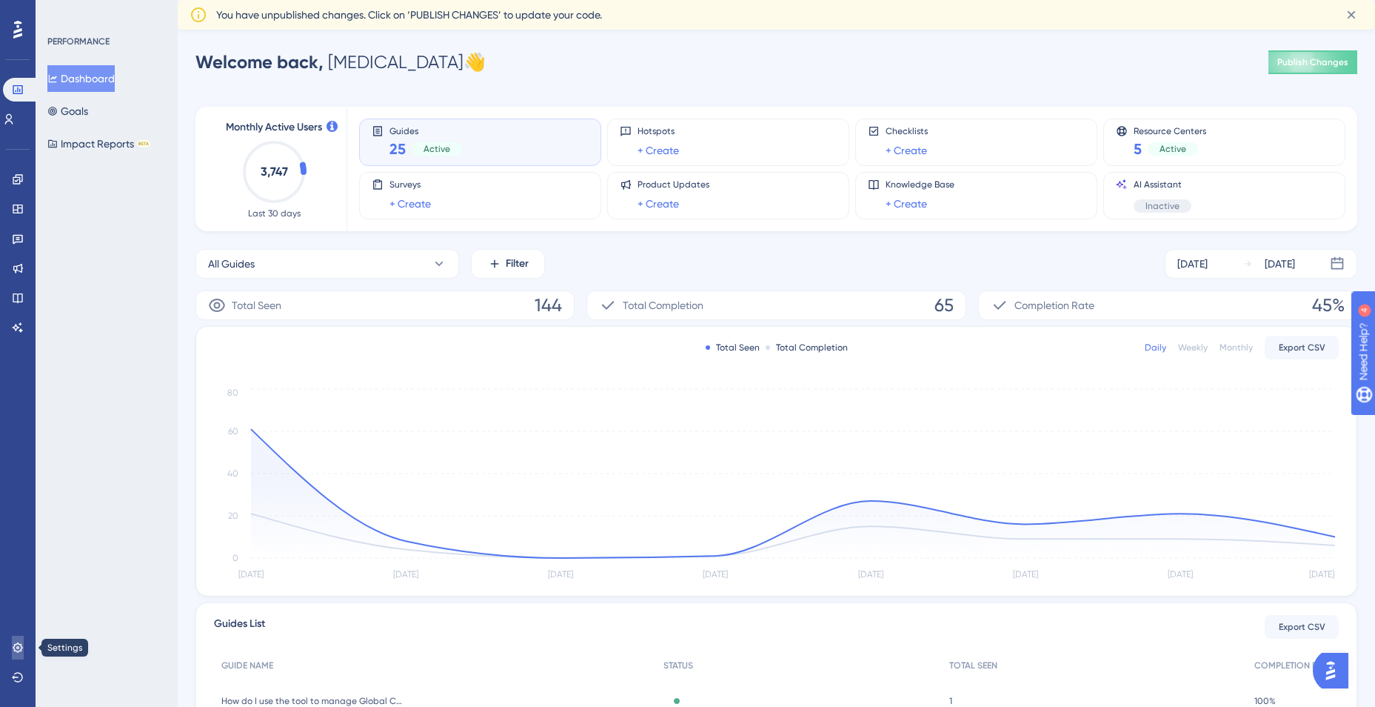
click at [17, 644] on icon at bounding box center [18, 647] width 12 height 12
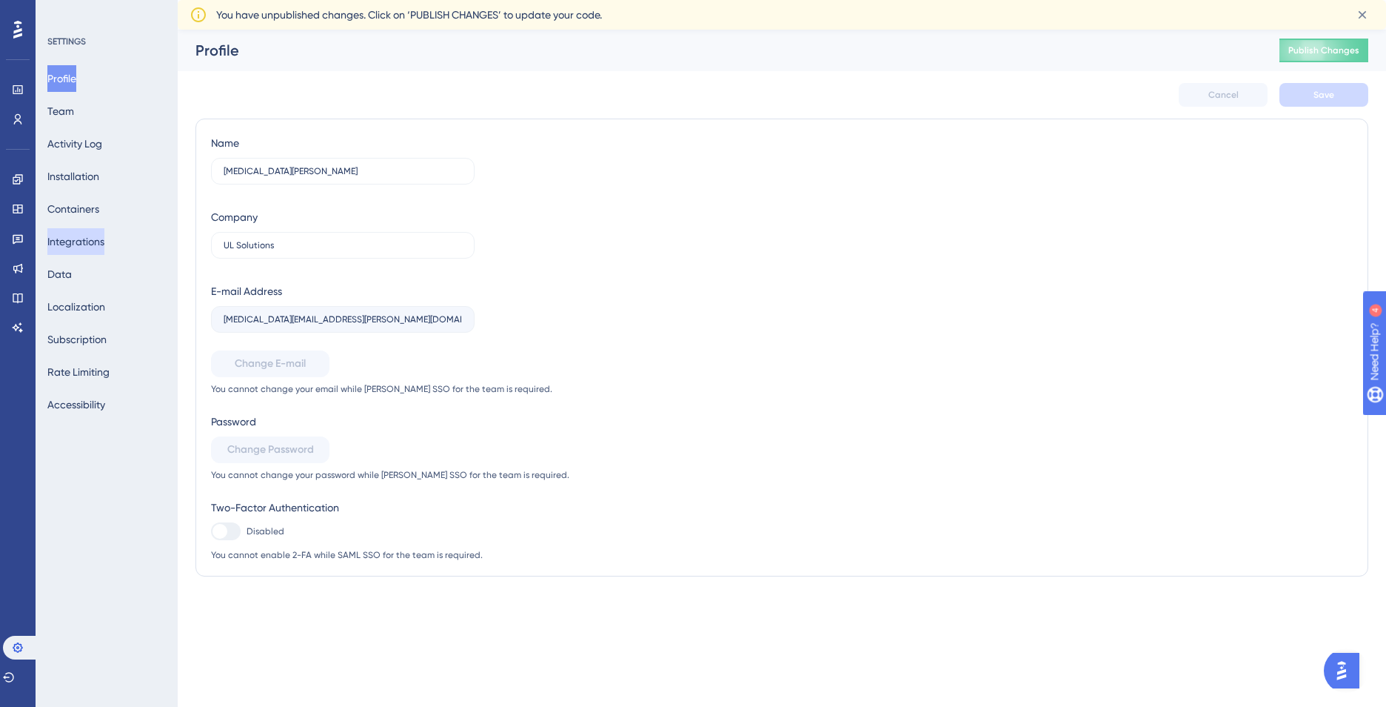
click at [84, 237] on button "Integrations" at bounding box center [75, 241] width 57 height 27
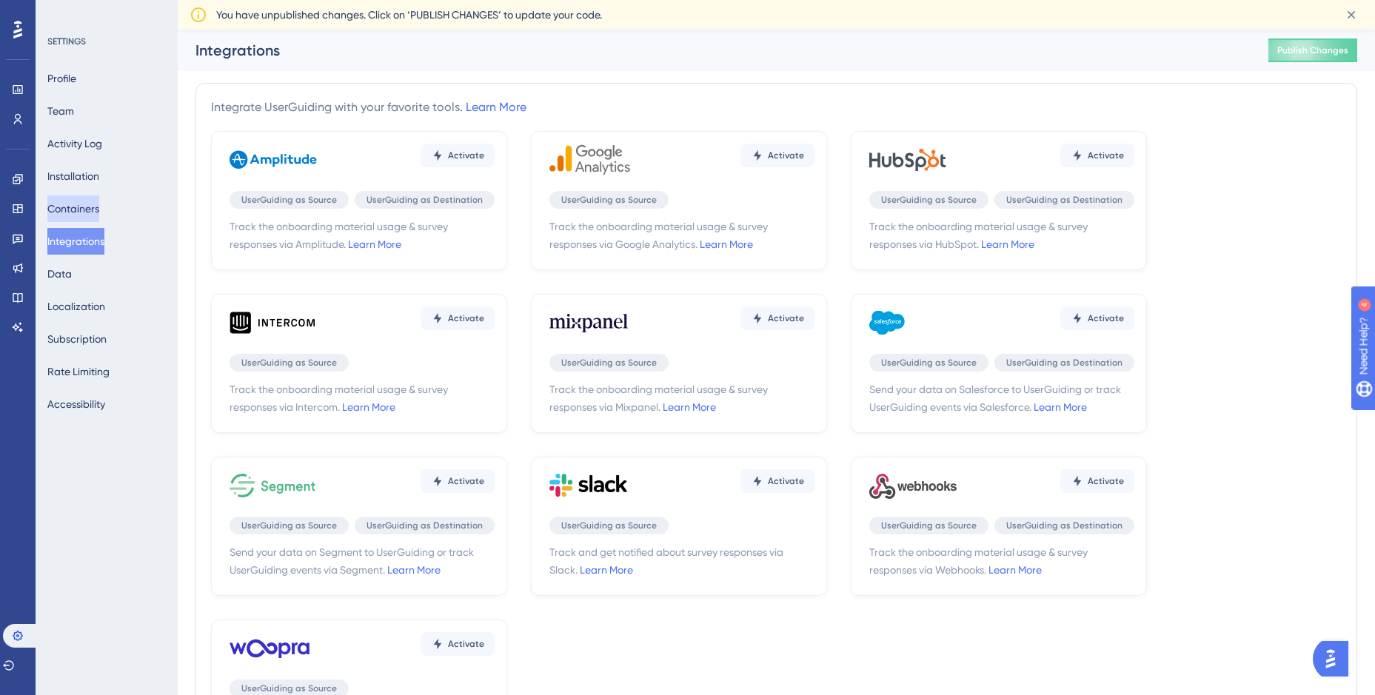
click at [84, 204] on button "Containers" at bounding box center [73, 209] width 52 height 27
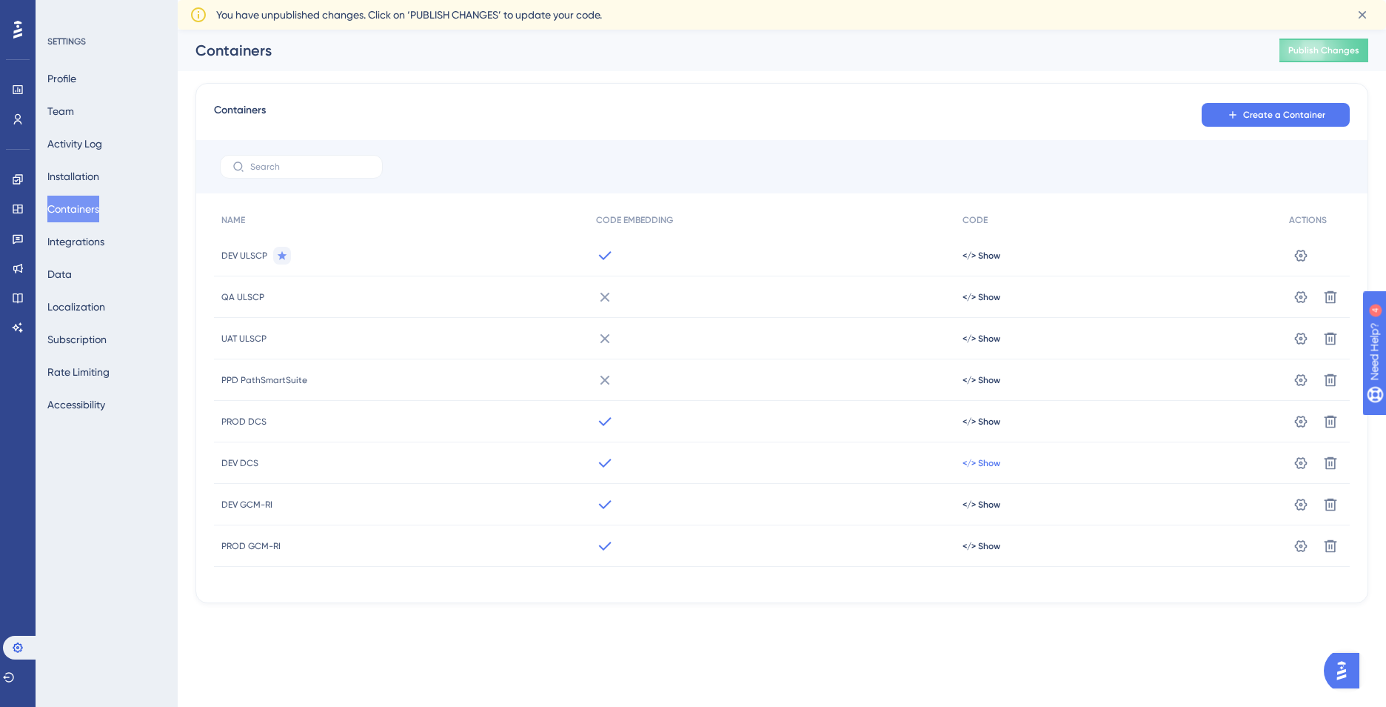
click at [982, 261] on span "</> Show" at bounding box center [982, 256] width 38 height 12
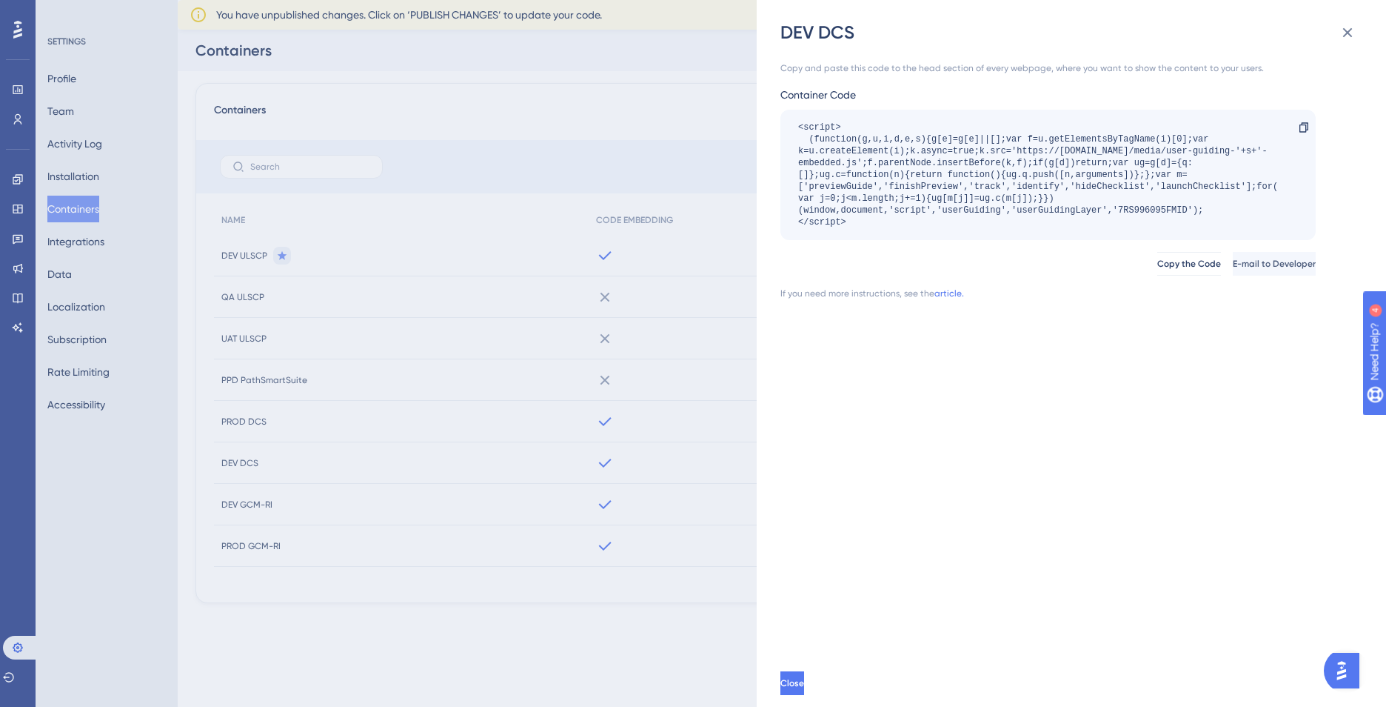
click at [669, 630] on div "DEV DCS Copy and paste this code to the head section of every webpage, where yo…" at bounding box center [693, 353] width 1386 height 707
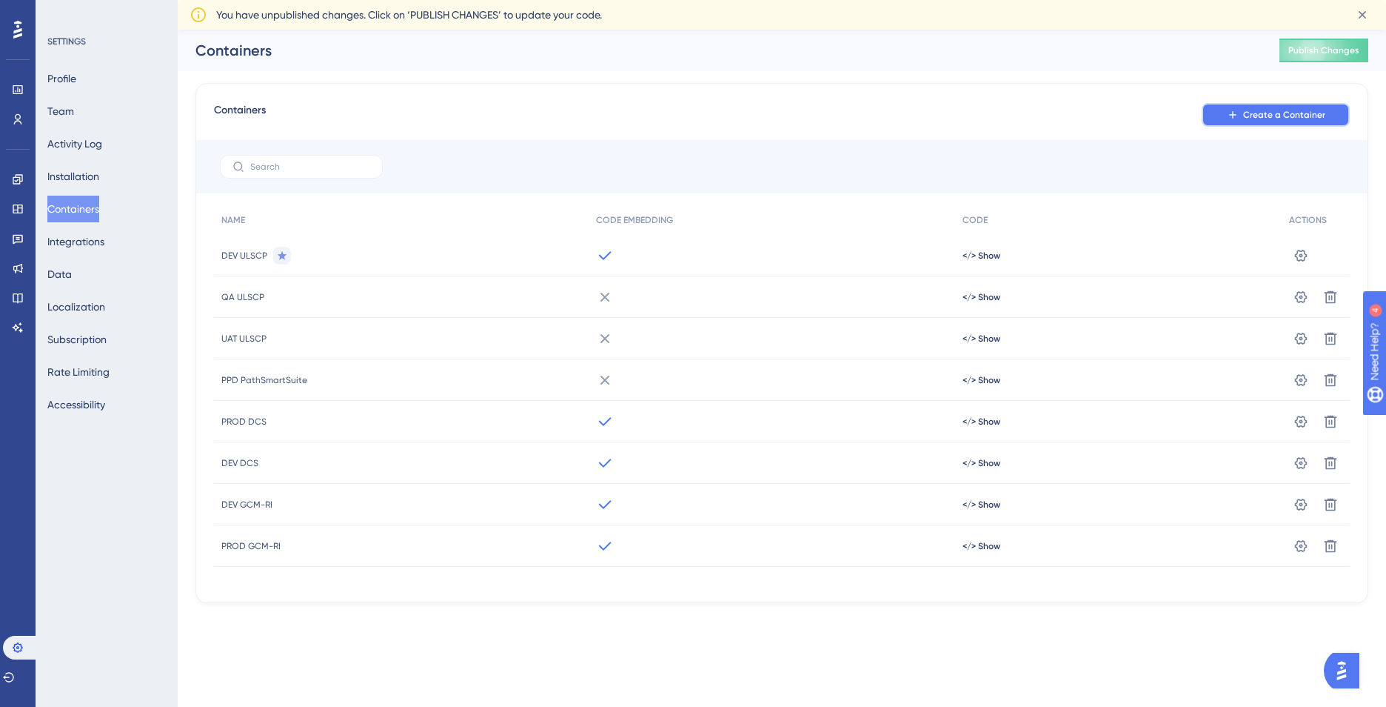
click at [1239, 114] on icon at bounding box center [1233, 115] width 12 height 12
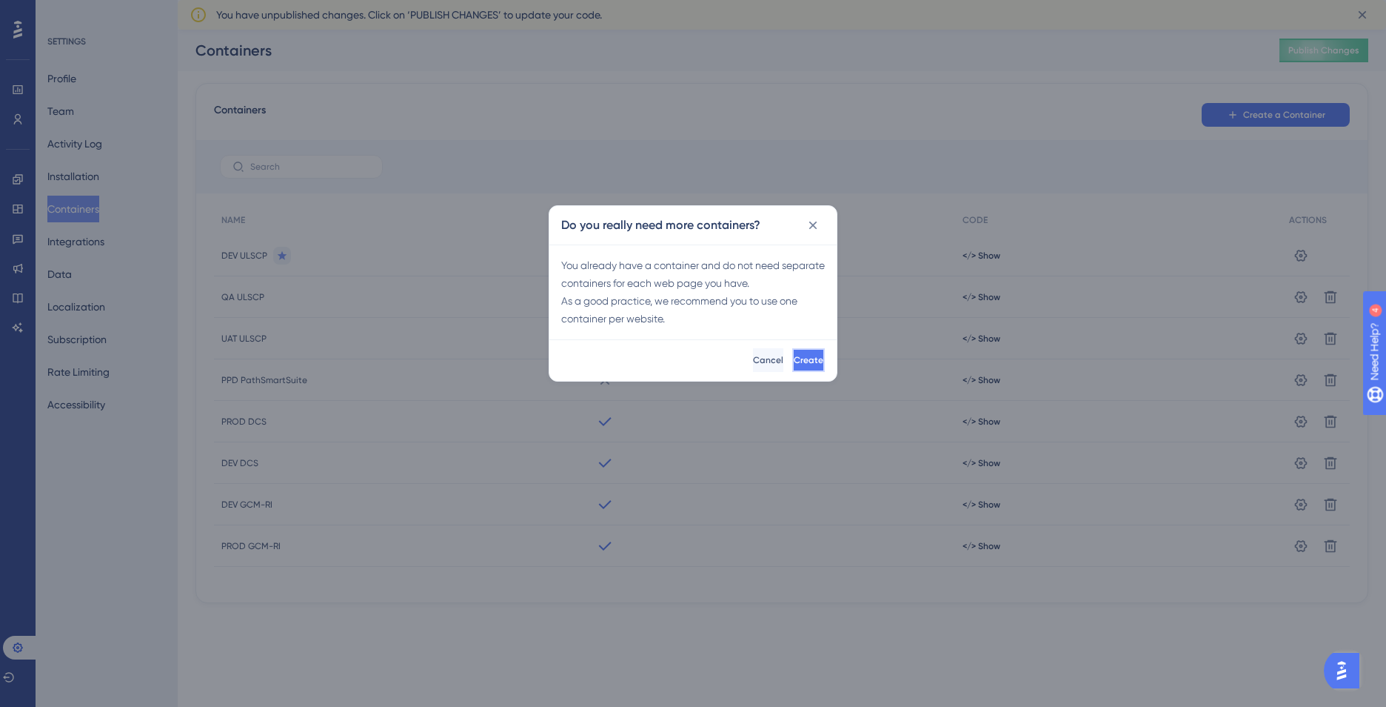
click at [792, 353] on button "Create" at bounding box center [808, 360] width 33 height 24
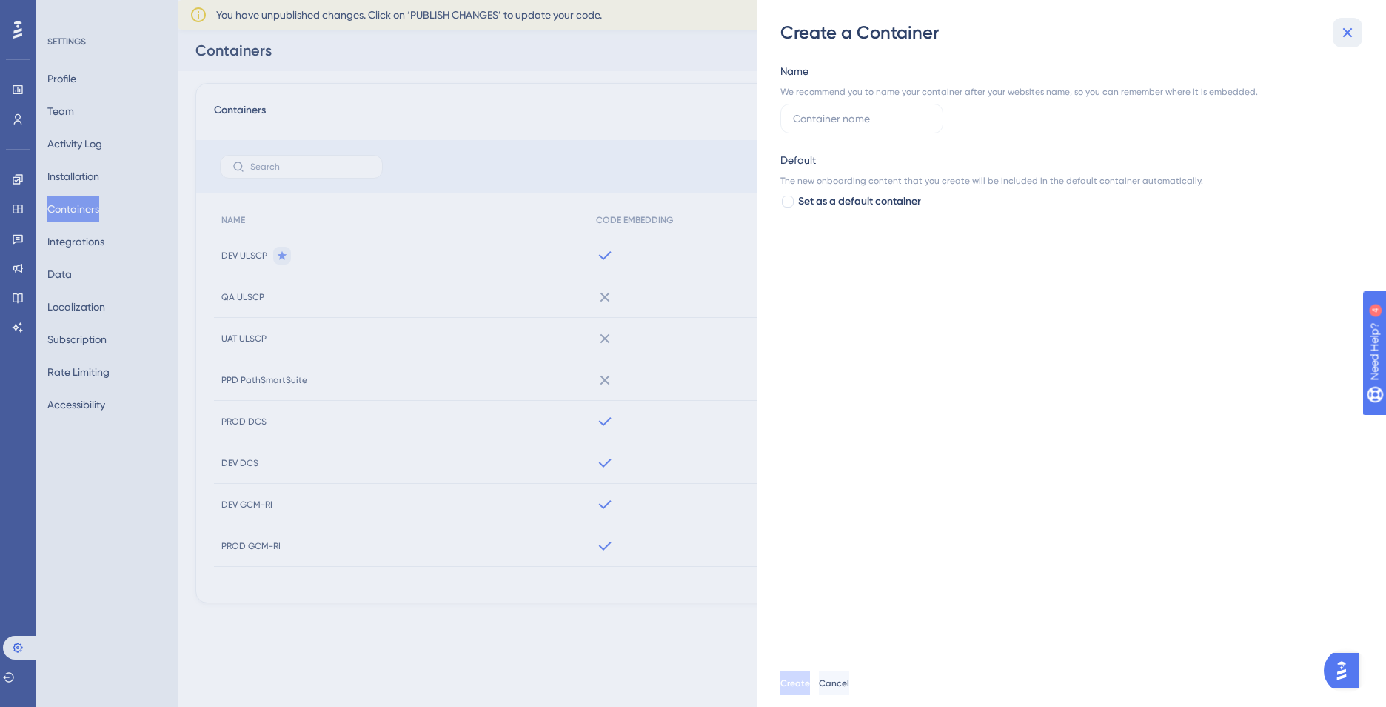
click at [1345, 36] on icon at bounding box center [1348, 33] width 10 height 10
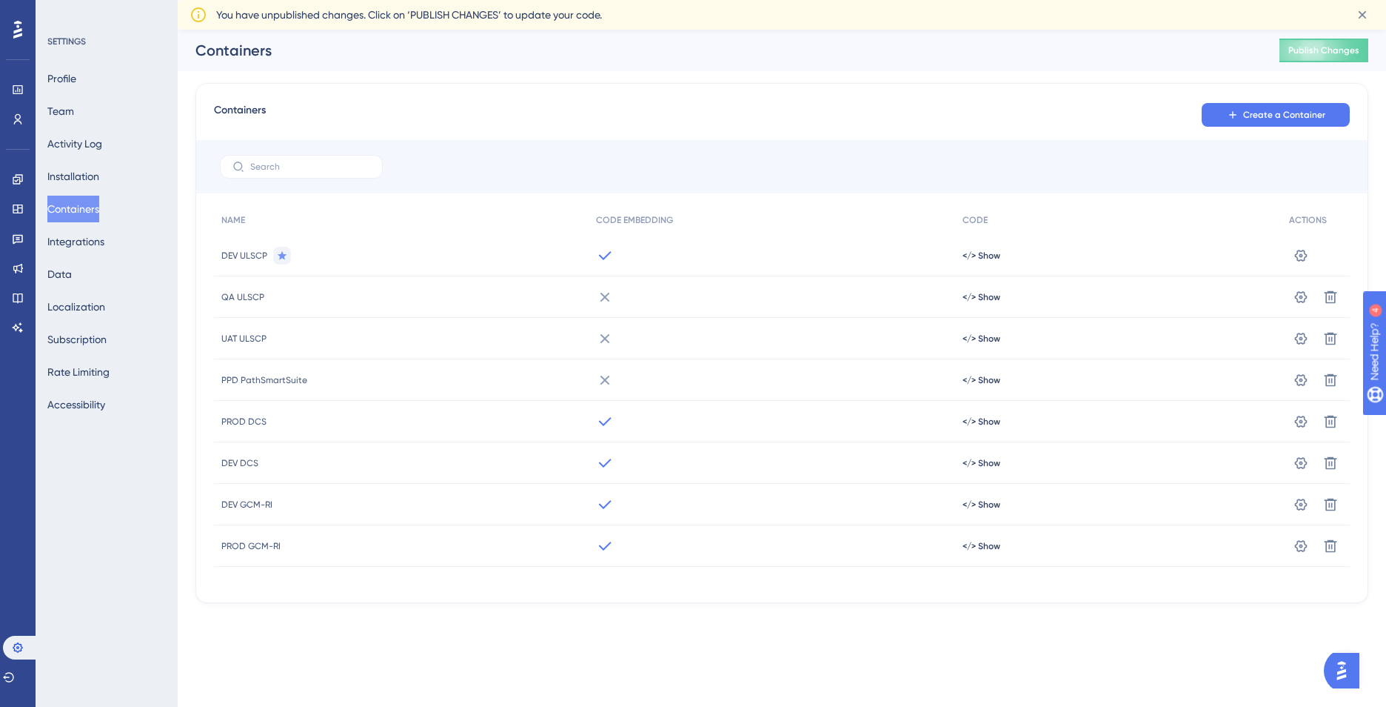
click at [347, 0] on html "Performance Users Engagement Widgets Feedback Product Updates Knowledge Base AI…" at bounding box center [693, 0] width 1386 height 0
click at [1303, 263] on icon at bounding box center [1301, 255] width 15 height 15
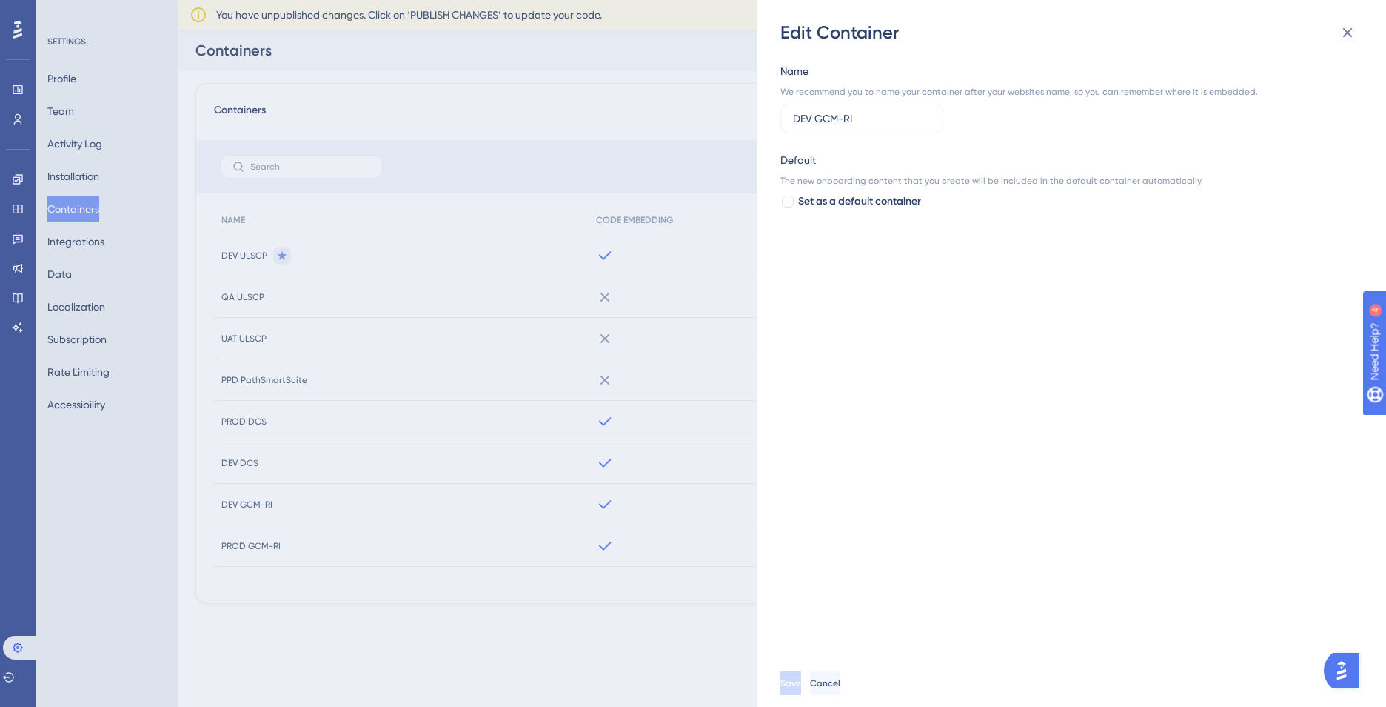
click at [1355, 672] on img "Open AI Assistant Launcher" at bounding box center [1342, 670] width 27 height 27
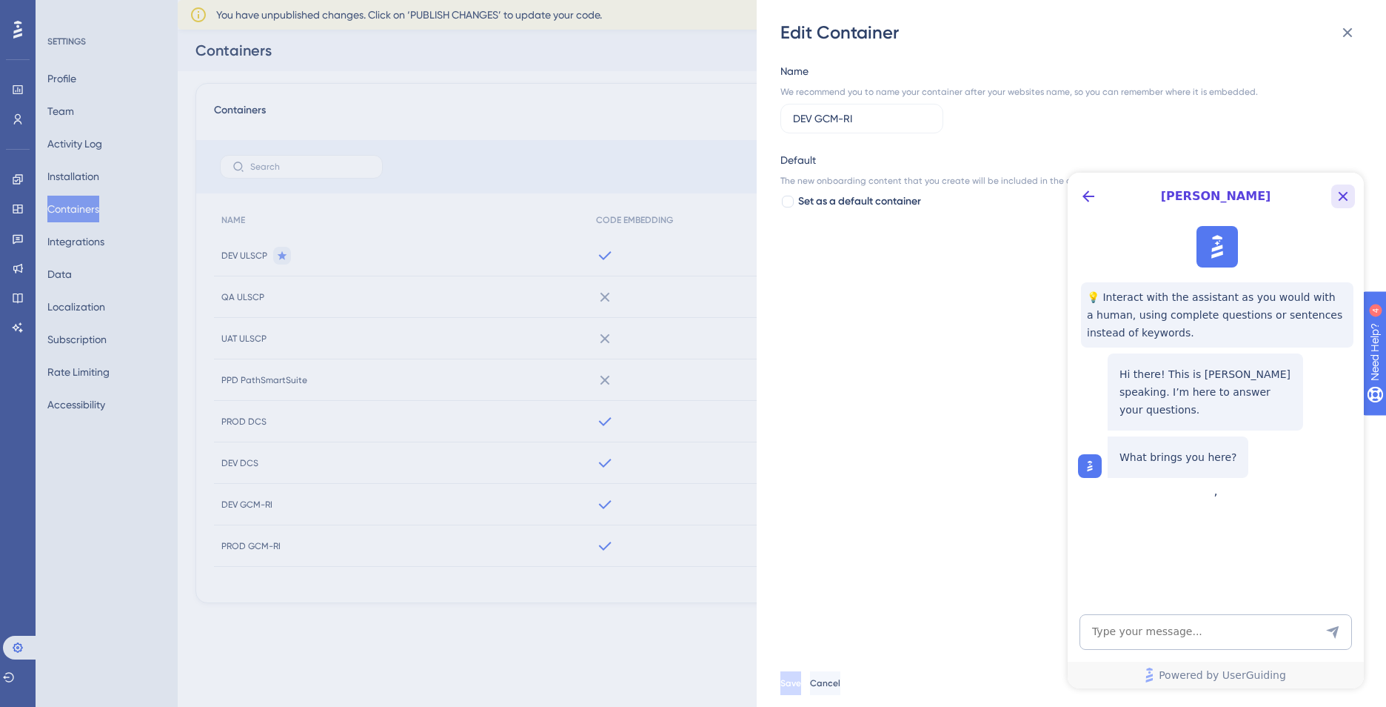
click at [1348, 198] on icon "Close Button" at bounding box center [1344, 196] width 18 height 18
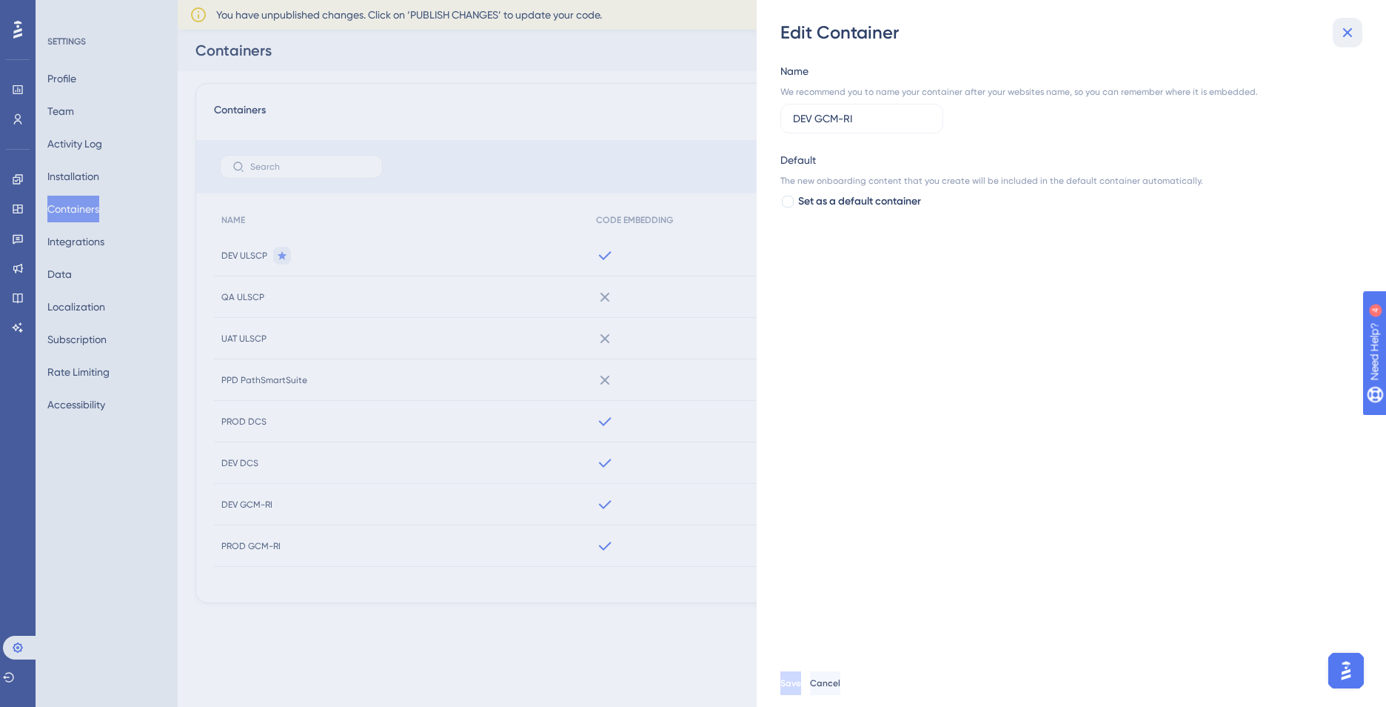
click at [1350, 27] on icon at bounding box center [1348, 33] width 18 height 18
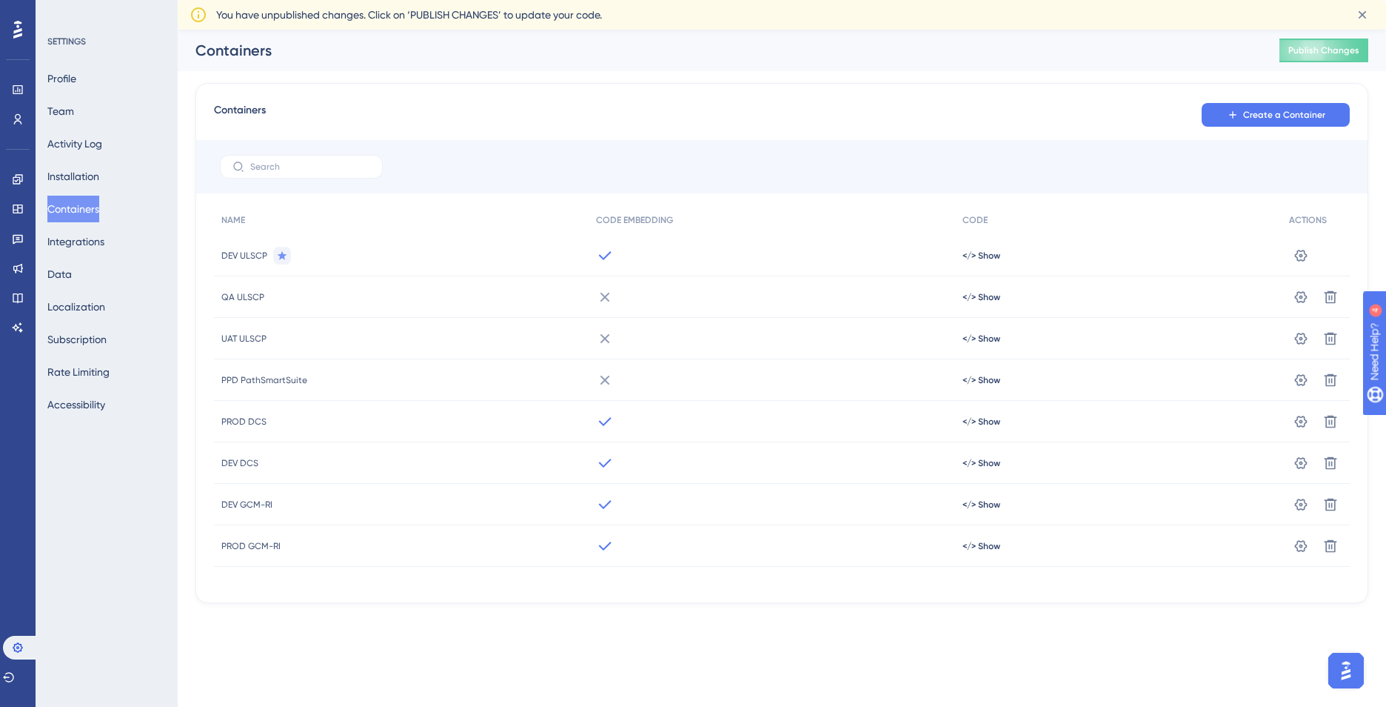
click at [13, 19] on div at bounding box center [18, 30] width 24 height 24
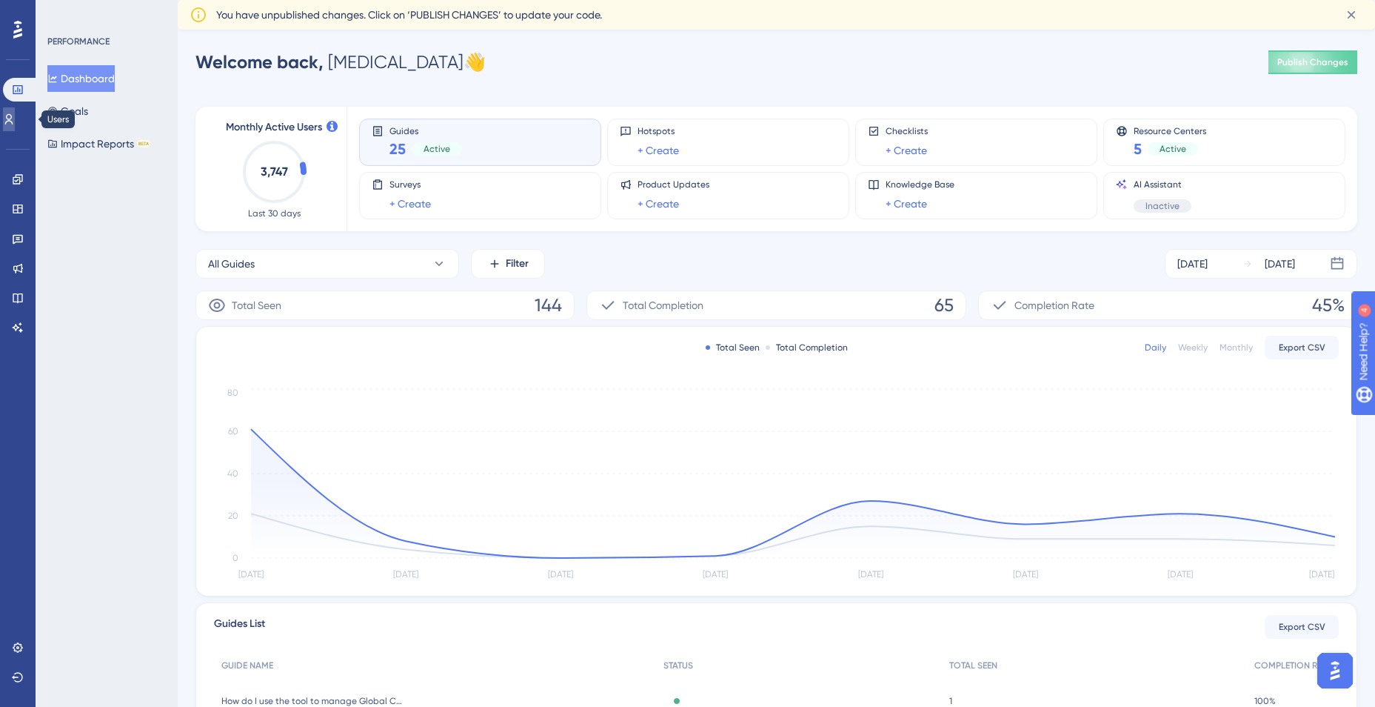
click at [15, 113] on icon at bounding box center [9, 119] width 12 height 12
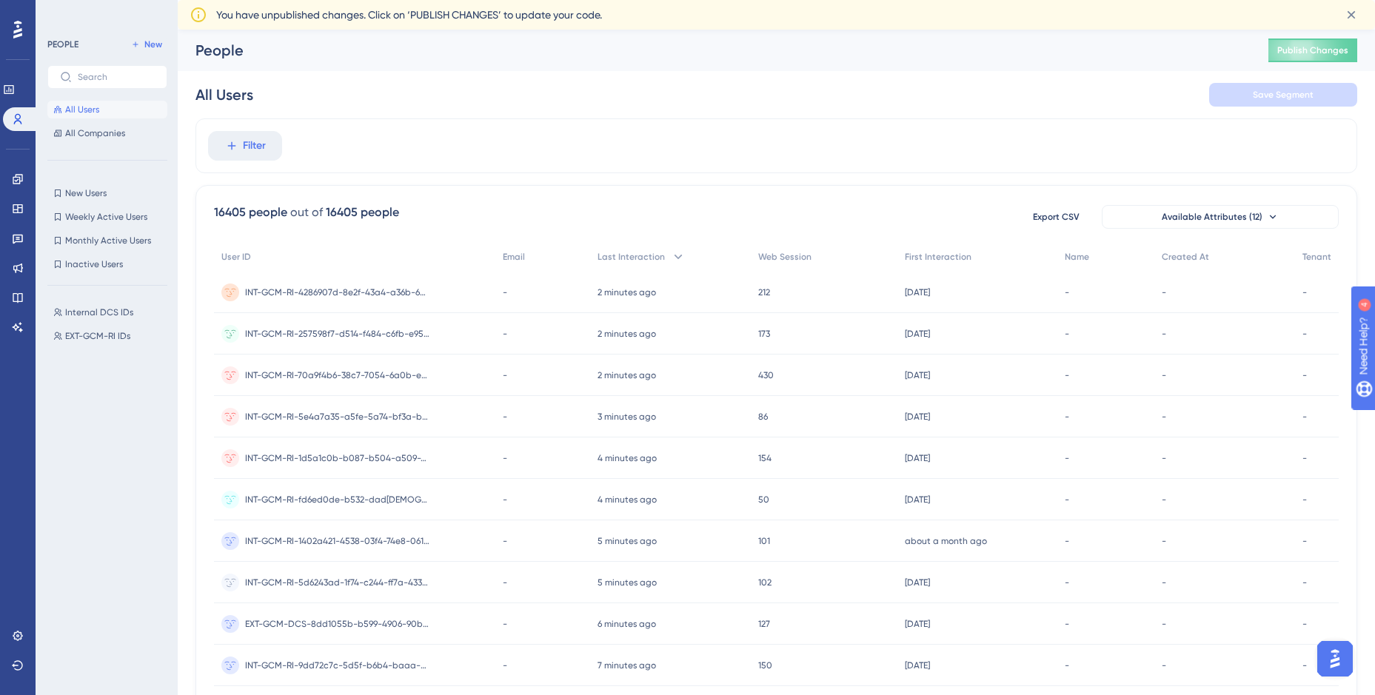
click at [101, 388] on div "Internal DCS IDs Internal DCS IDs EXT-GCM-RI IDs EXT-GCM-RI IDs" at bounding box center [111, 483] width 129 height 371
click at [24, 30] on div at bounding box center [18, 30] width 24 height 24
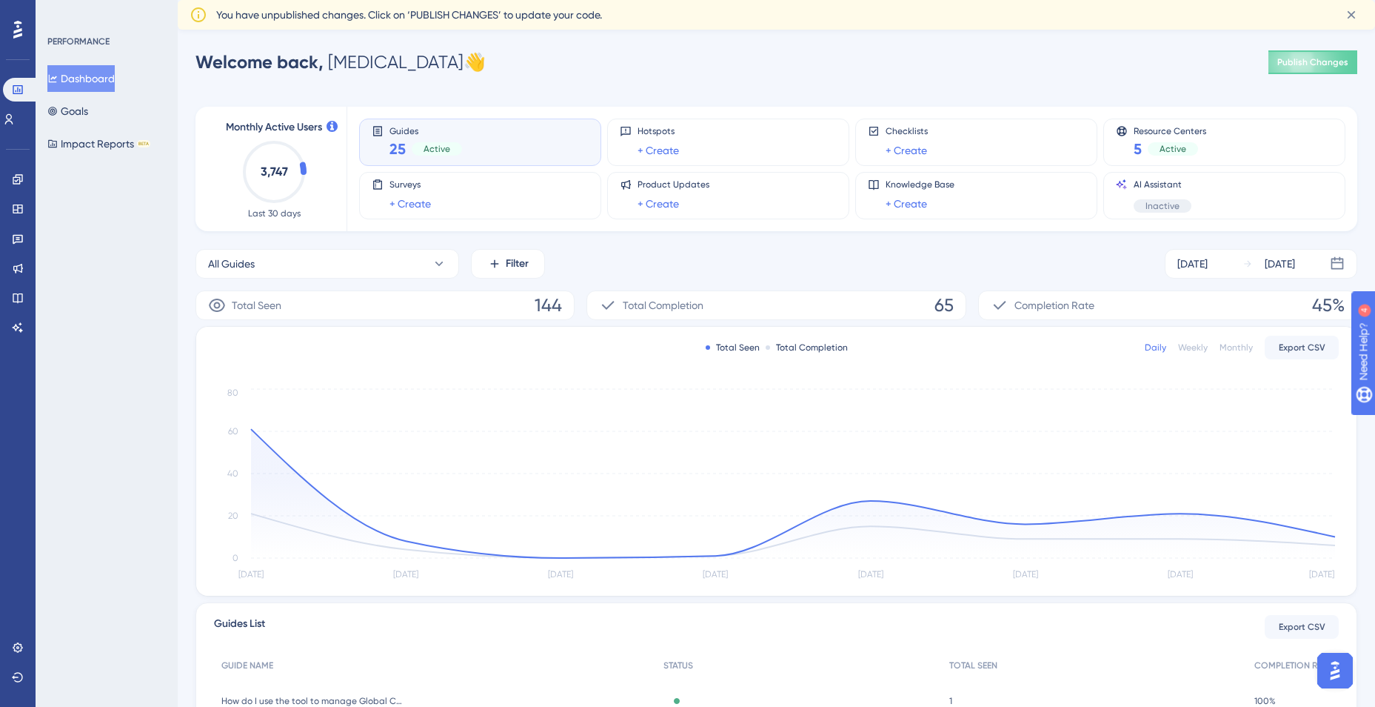
click at [131, 330] on div "PERFORMANCE Dashboard Goals Impact Reports BETA" at bounding box center [107, 353] width 142 height 707
